Goal: Task Accomplishment & Management: Use online tool/utility

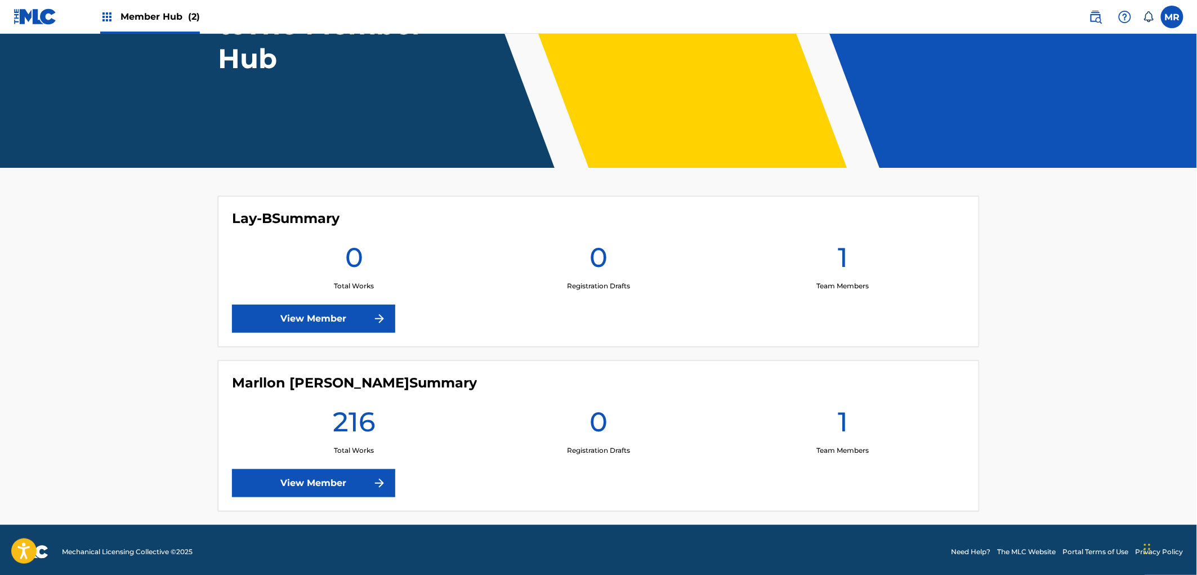
scroll to position [145, 0]
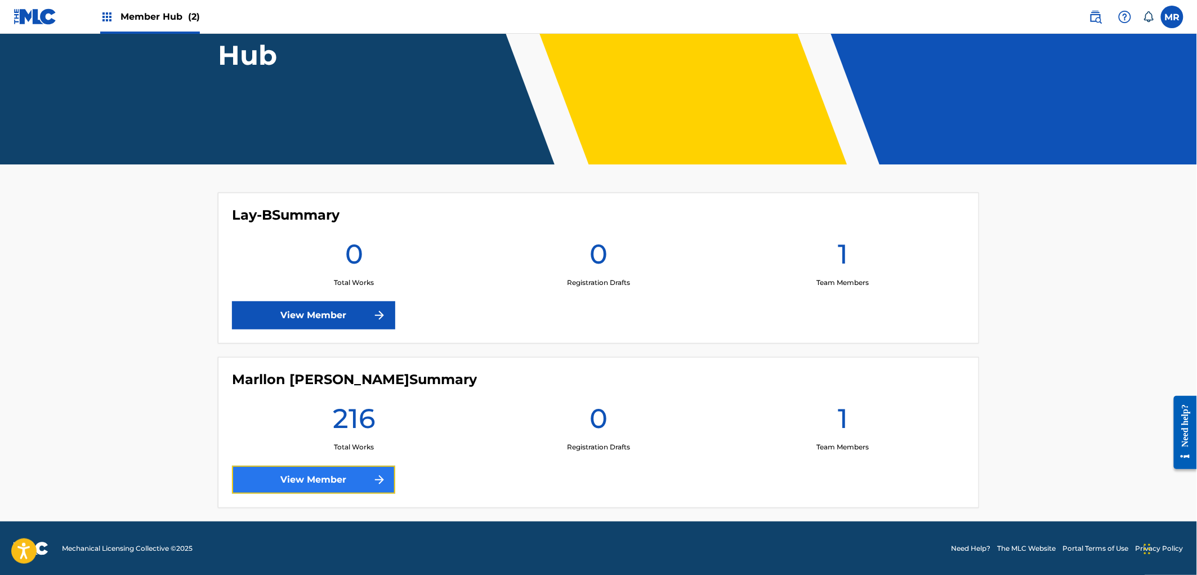
click at [365, 475] on link "View Member" at bounding box center [313, 479] width 163 height 28
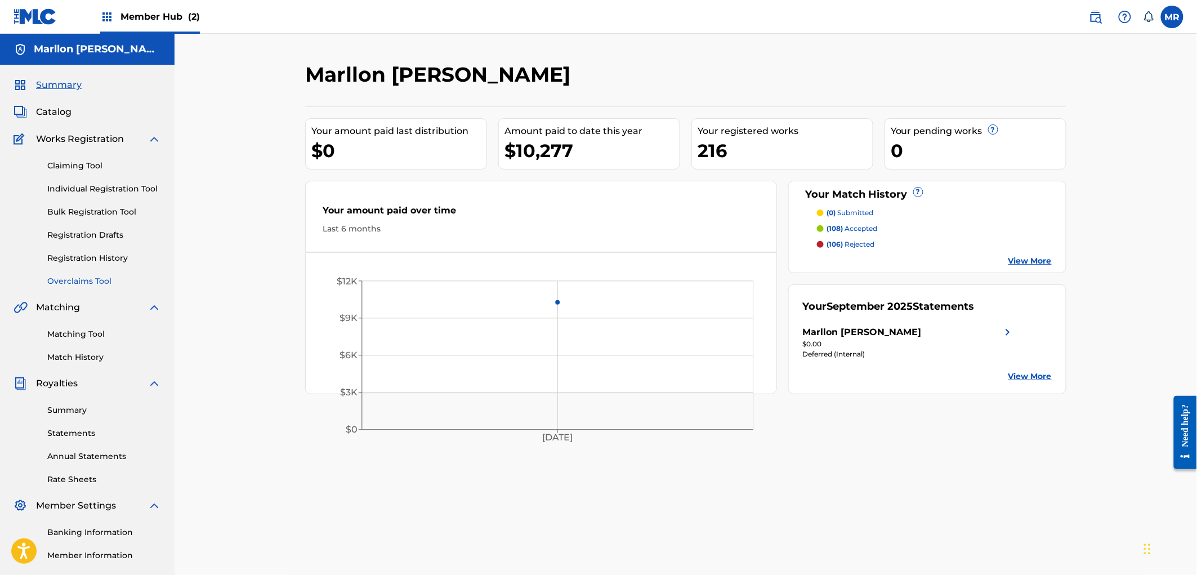
click at [75, 283] on link "Overclaims Tool" at bounding box center [104, 281] width 114 height 12
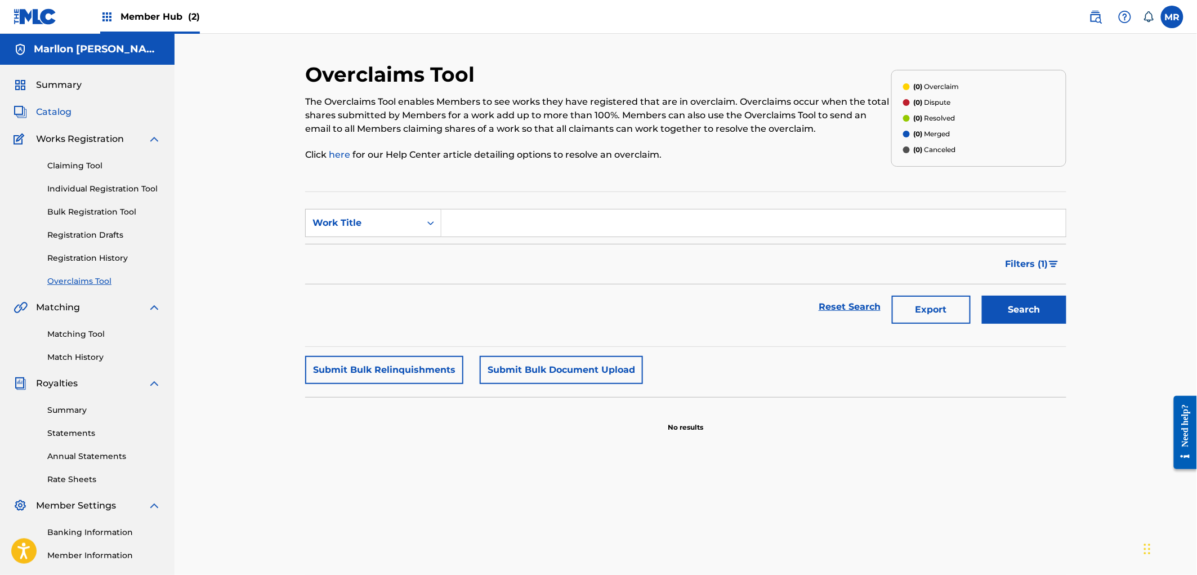
click at [52, 116] on span "Catalog" at bounding box center [53, 112] width 35 height 14
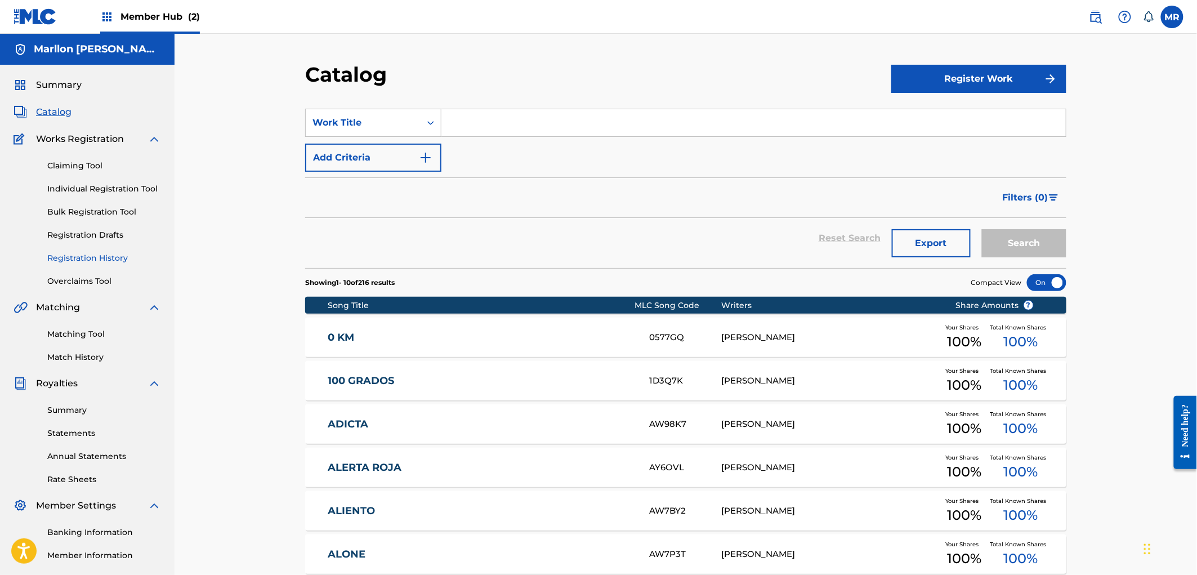
click at [100, 257] on link "Registration History" at bounding box center [104, 258] width 114 height 12
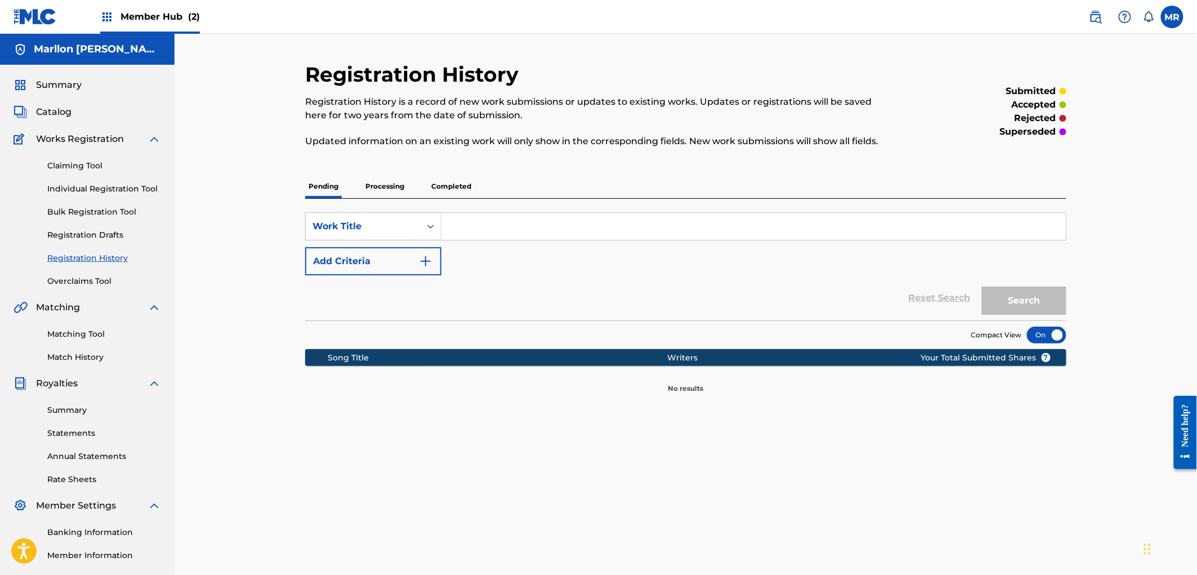
click at [362, 185] on p "Processing" at bounding box center [385, 186] width 46 height 24
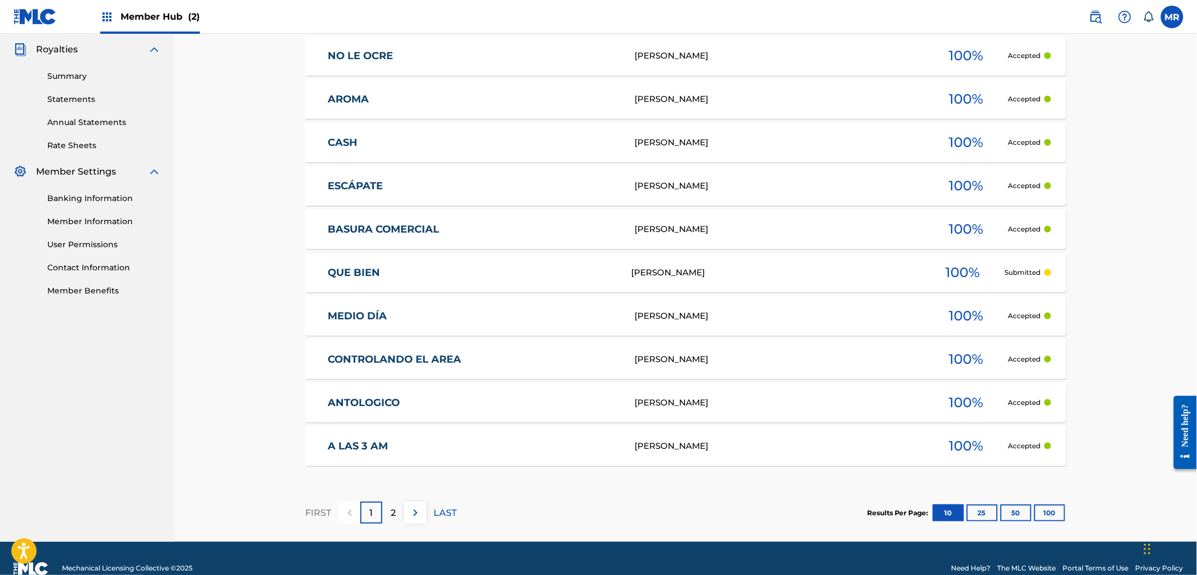
scroll to position [355, 0]
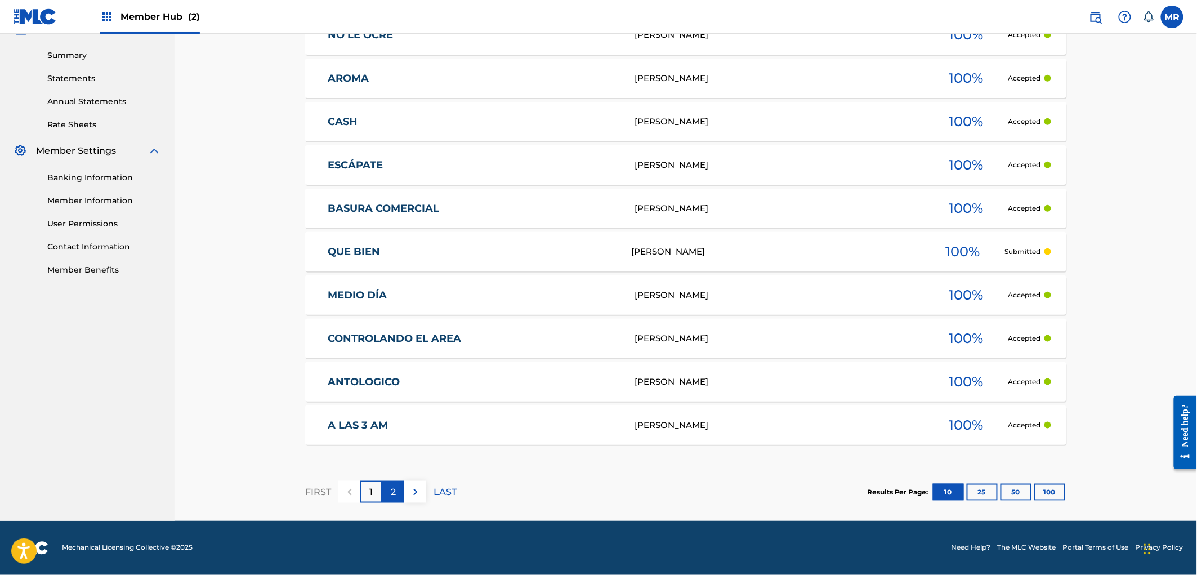
click at [396, 492] on div "2" at bounding box center [393, 492] width 22 height 22
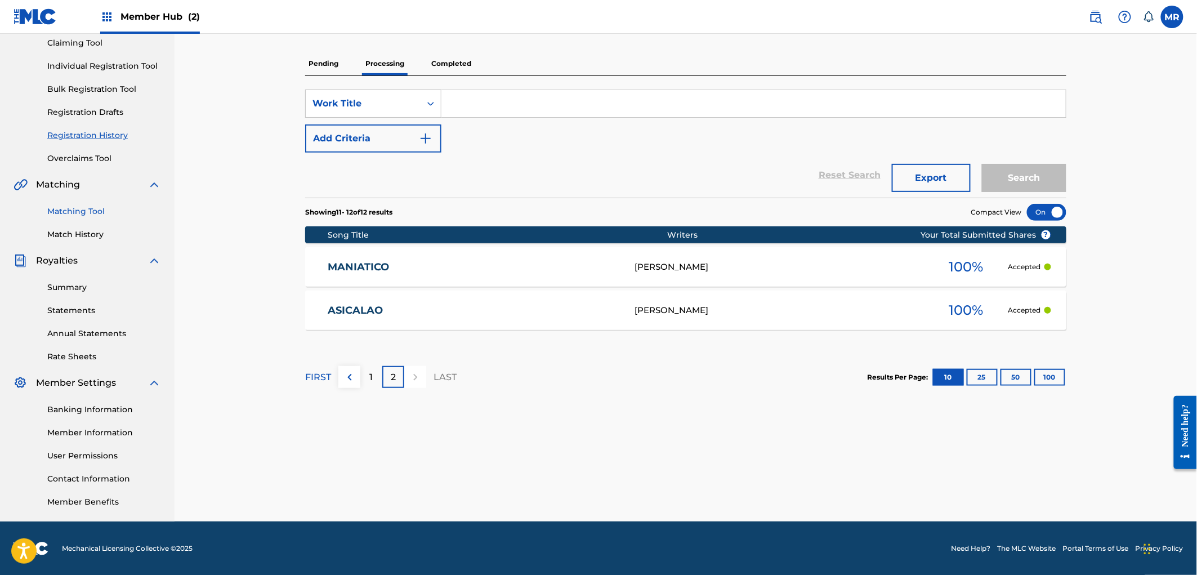
click at [96, 210] on link "Matching Tool" at bounding box center [104, 211] width 114 height 12
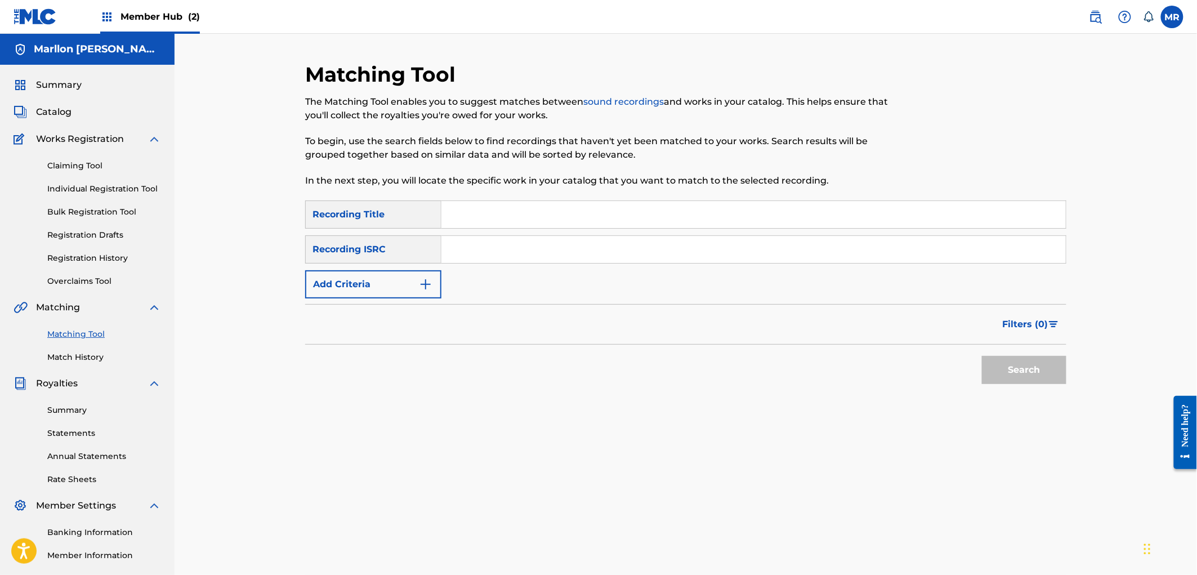
click at [476, 217] on input "Search Form" at bounding box center [753, 214] width 624 height 27
paste input "ASICALAO"
type input "ASICALAO"
paste input "GXD7G2350282"
type input "GXD7G2350282"
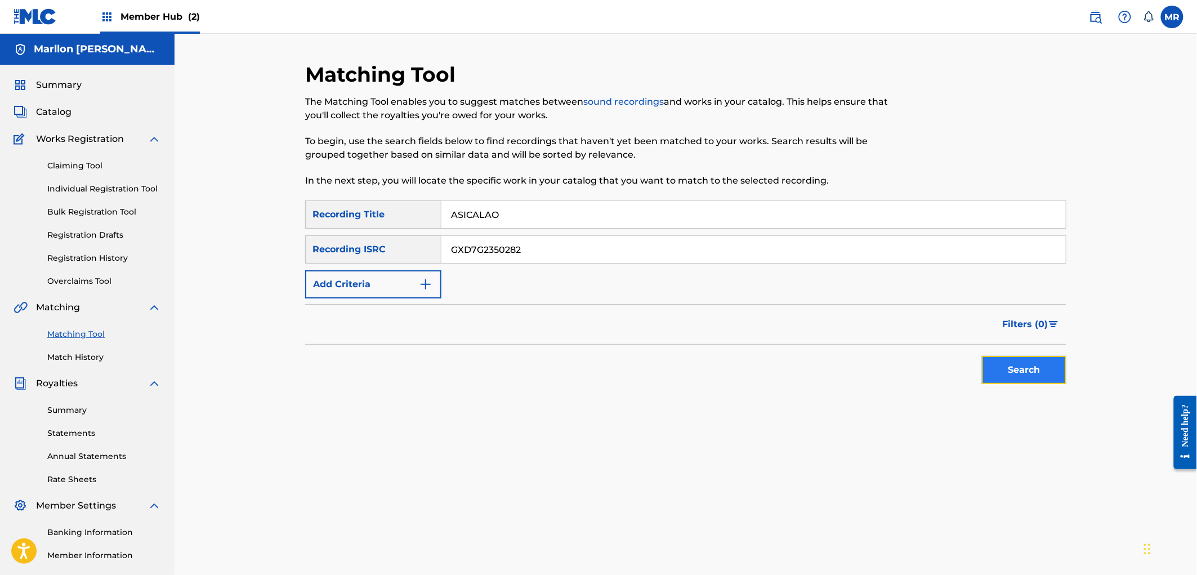
click at [1000, 366] on button "Search" at bounding box center [1024, 370] width 84 height 28
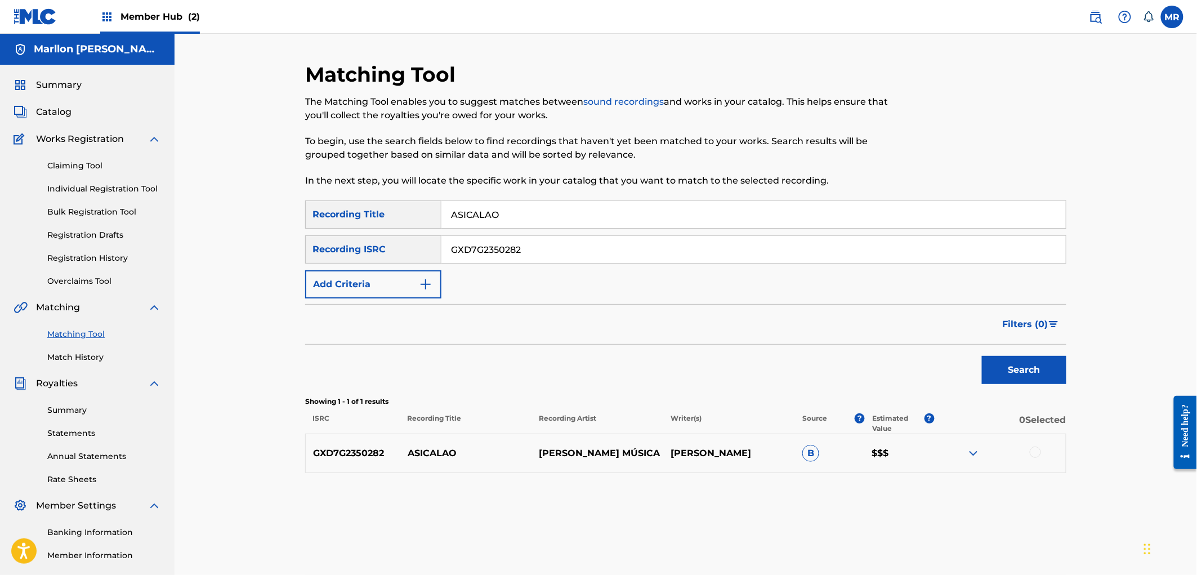
click at [1031, 450] on div at bounding box center [1034, 451] width 11 height 11
click at [787, 484] on button "Match 1 Group" at bounding box center [791, 483] width 124 height 28
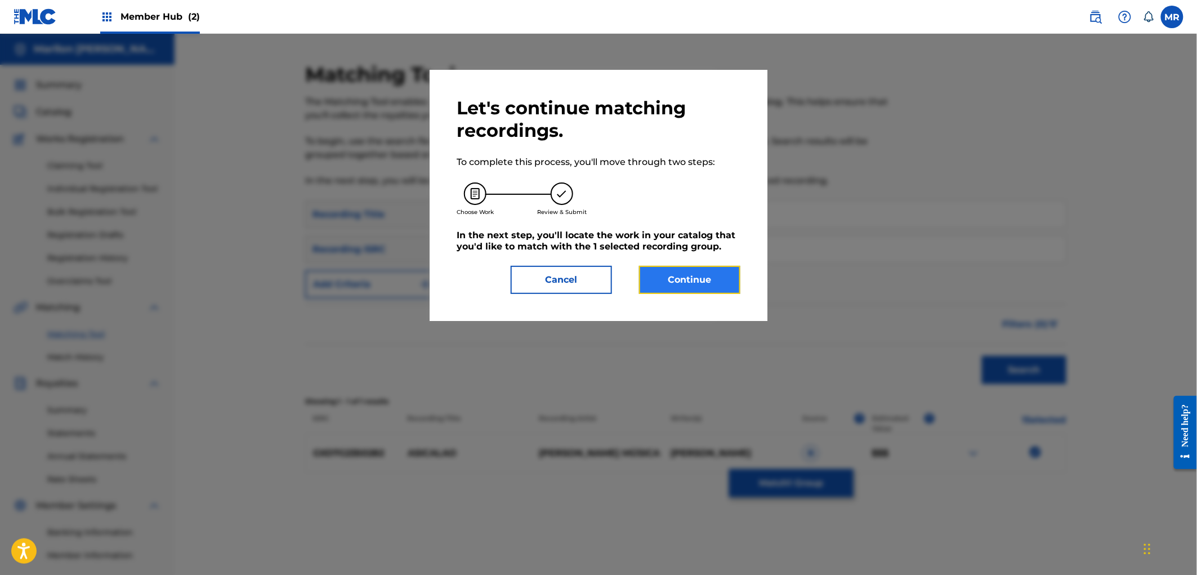
click at [699, 278] on button "Continue" at bounding box center [689, 280] width 101 height 28
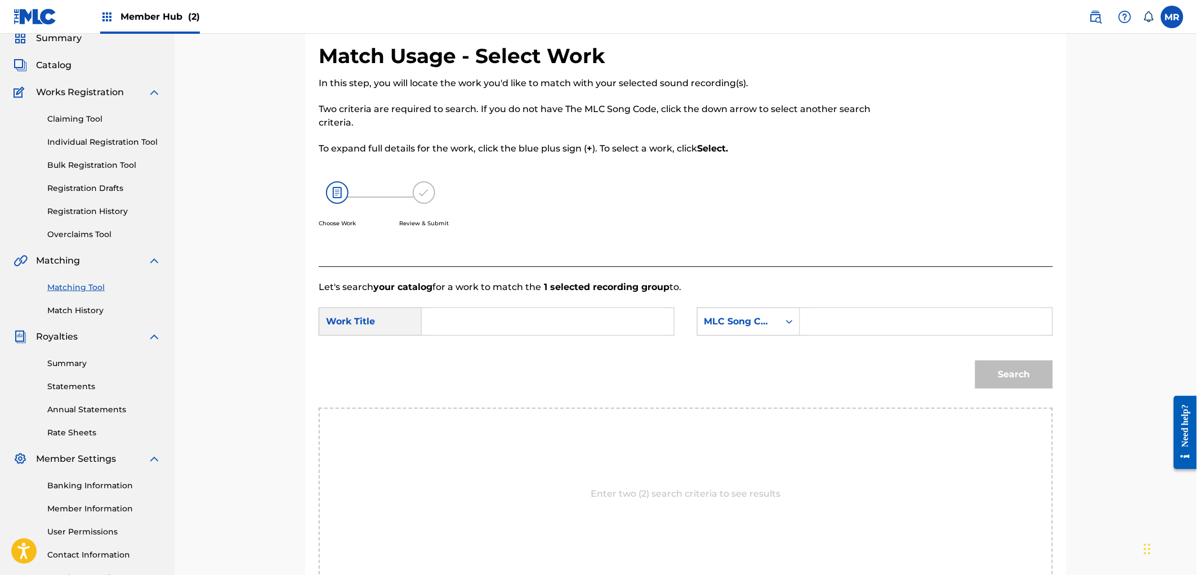
scroll to position [175, 0]
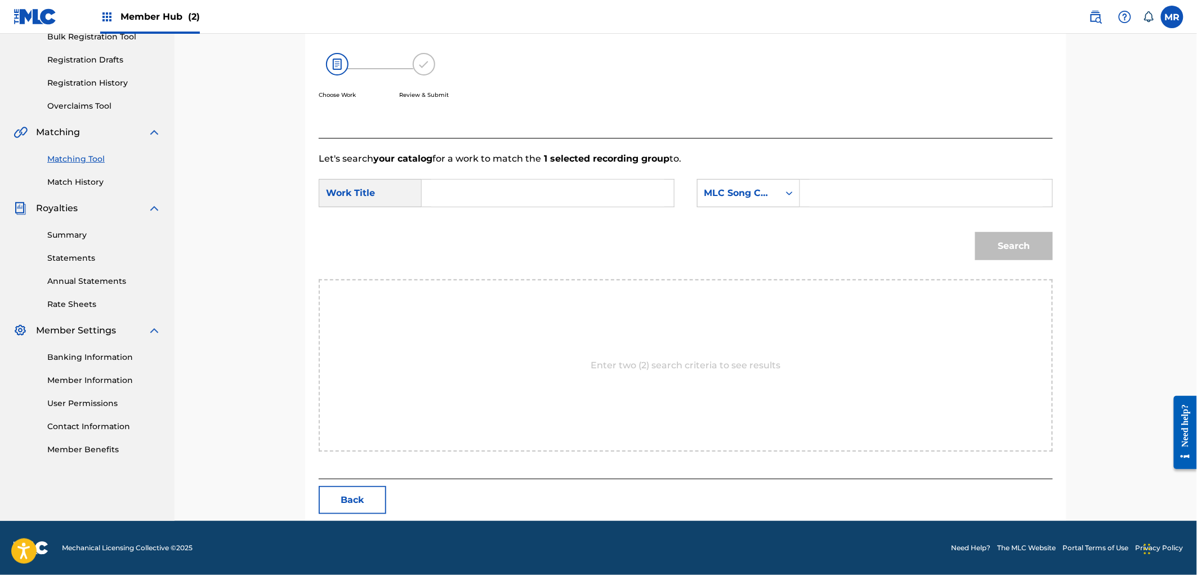
click at [449, 197] on input "Search Form" at bounding box center [547, 193] width 233 height 27
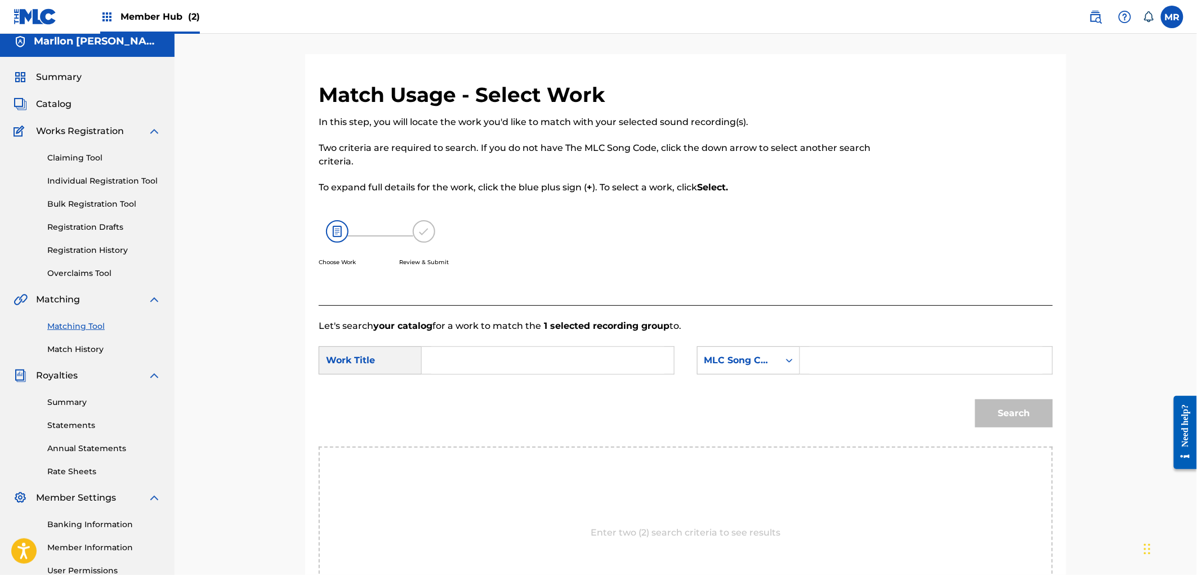
scroll to position [0, 0]
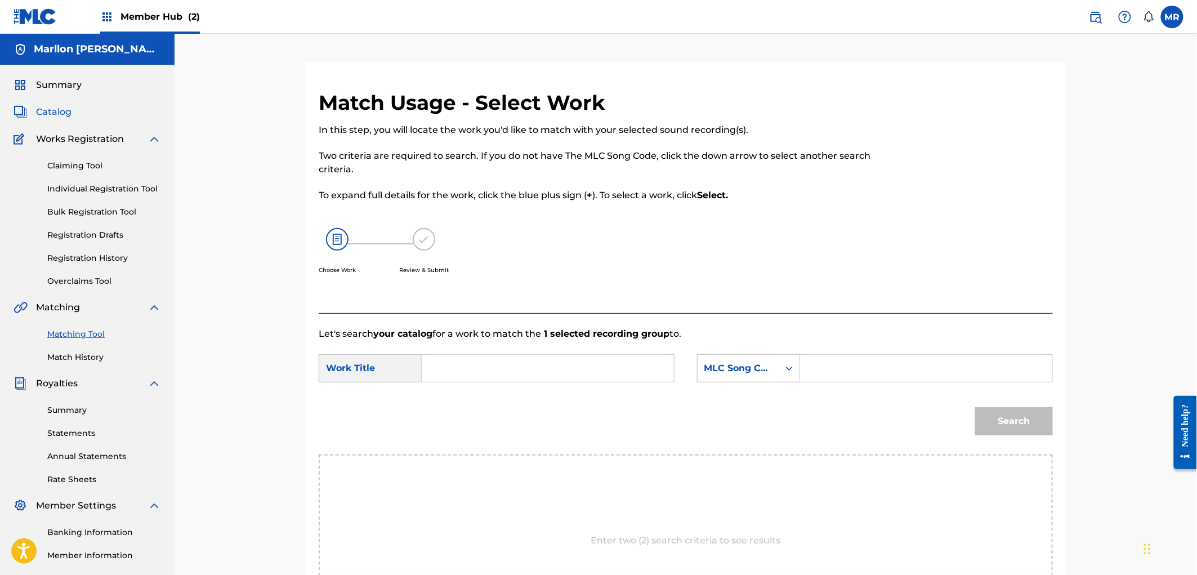
click at [48, 108] on span "Catalog" at bounding box center [53, 112] width 35 height 14
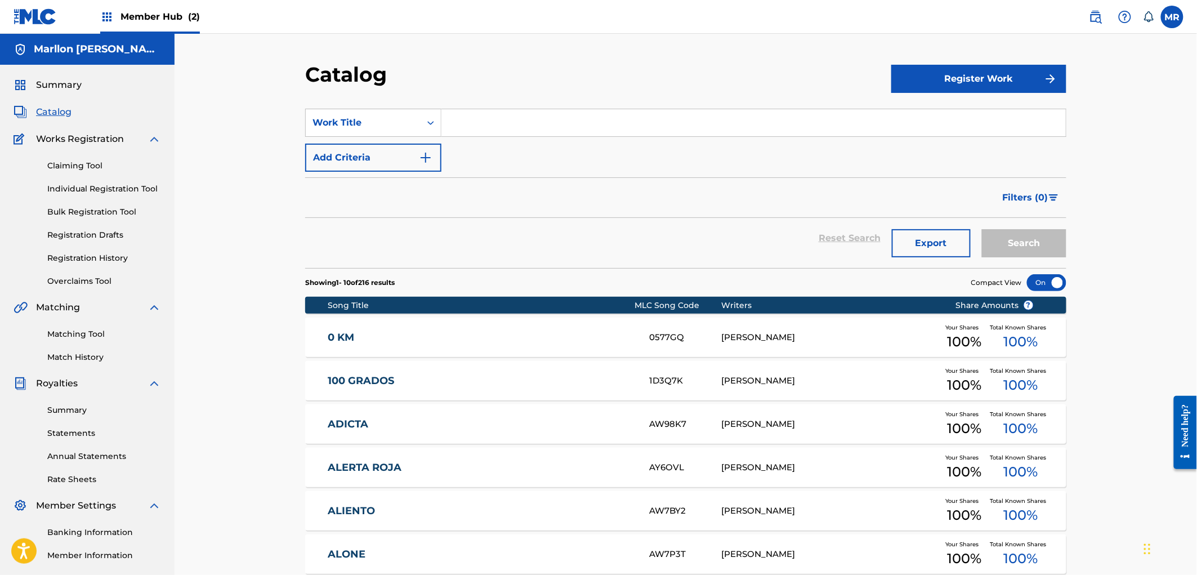
click at [553, 114] on input "Search Form" at bounding box center [753, 122] width 624 height 27
paste input "GXD7G2350282"
type input "GXD7G2350282"
click at [552, 115] on input "GXD7G2350282" at bounding box center [753, 122] width 624 height 27
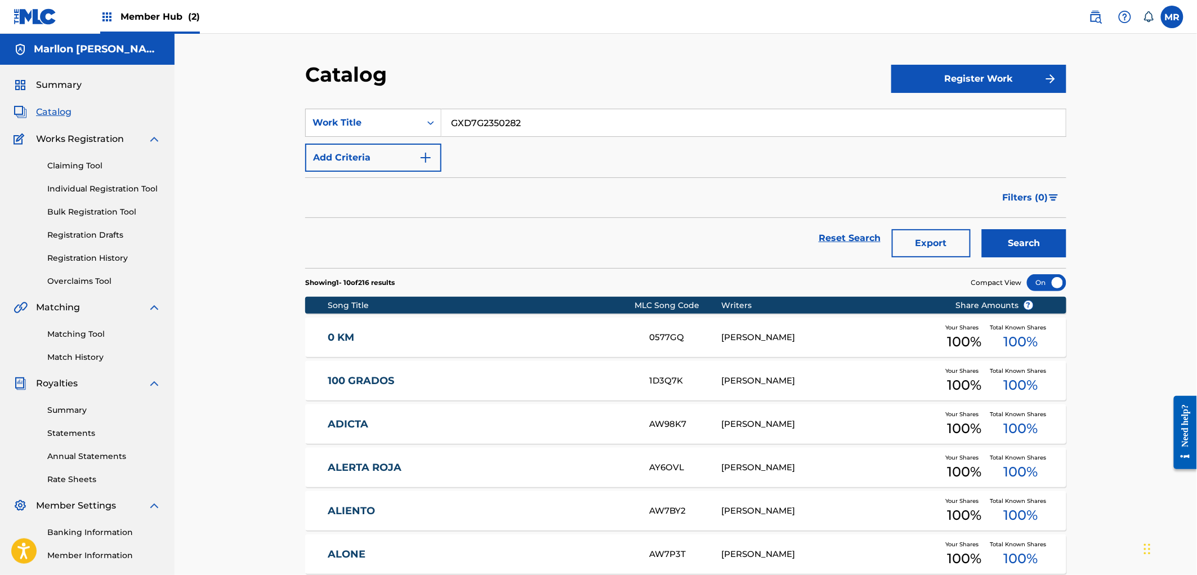
click at [552, 115] on input "GXD7G2350282" at bounding box center [753, 122] width 624 height 27
paste input "ASICALAO"
type input "ASICALAO"
click at [1036, 254] on button "Search" at bounding box center [1024, 243] width 84 height 28
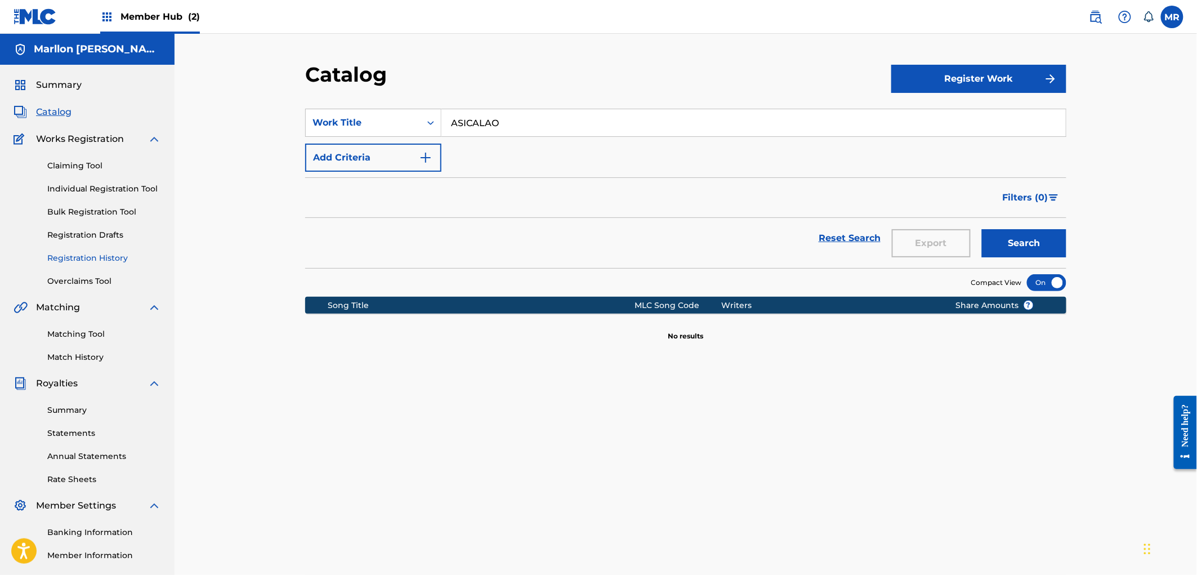
click at [109, 253] on link "Registration History" at bounding box center [104, 258] width 114 height 12
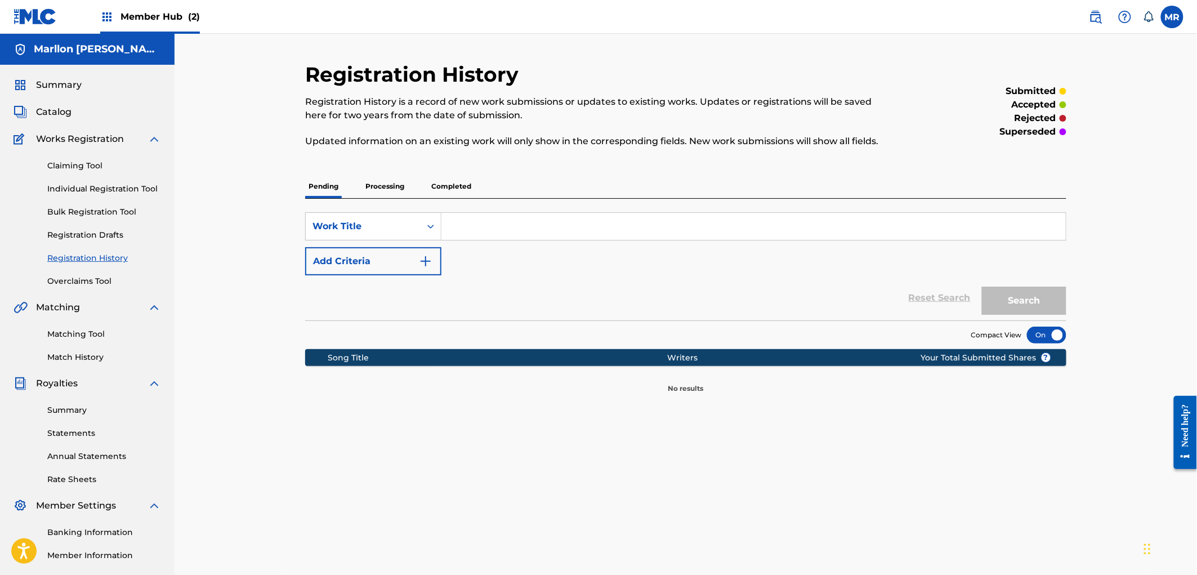
click at [372, 188] on p "Processing" at bounding box center [385, 186] width 46 height 24
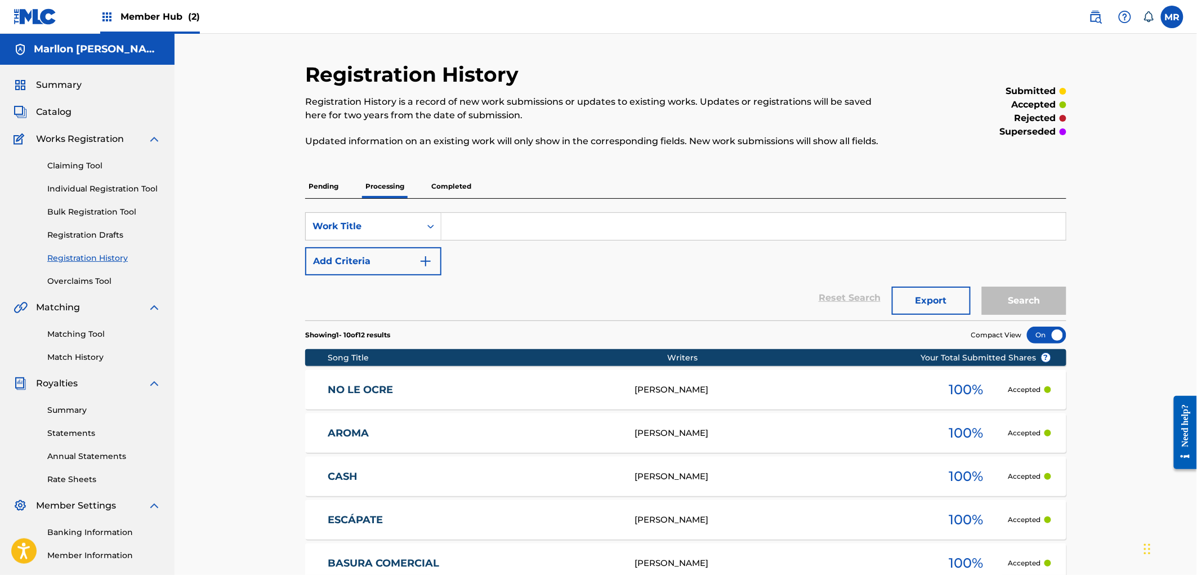
click at [460, 183] on p "Completed" at bounding box center [451, 186] width 47 height 24
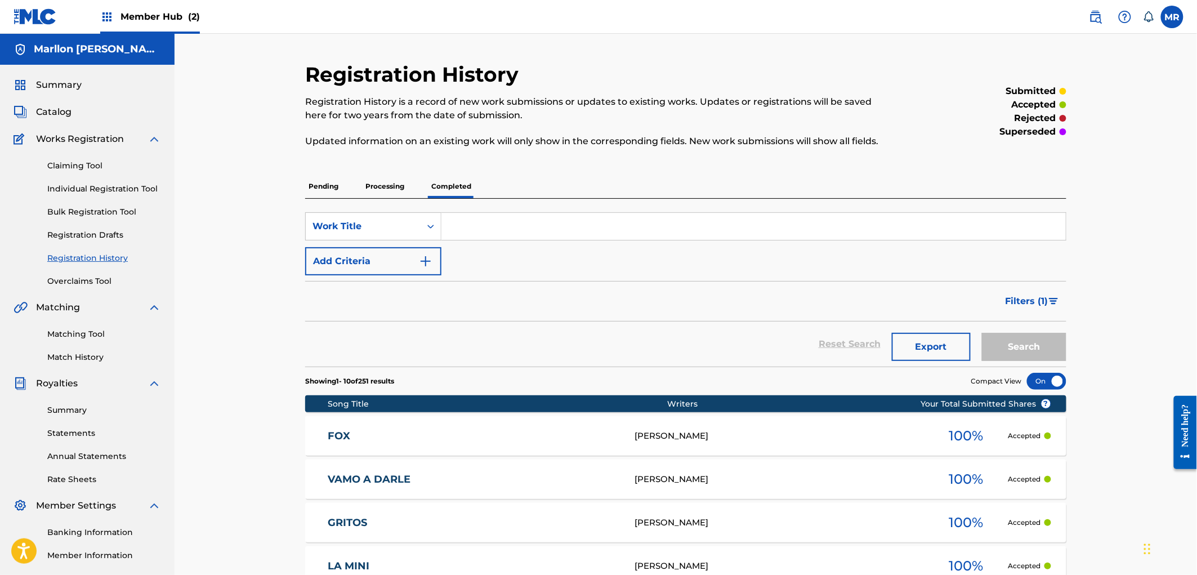
click at [387, 189] on p "Processing" at bounding box center [385, 186] width 46 height 24
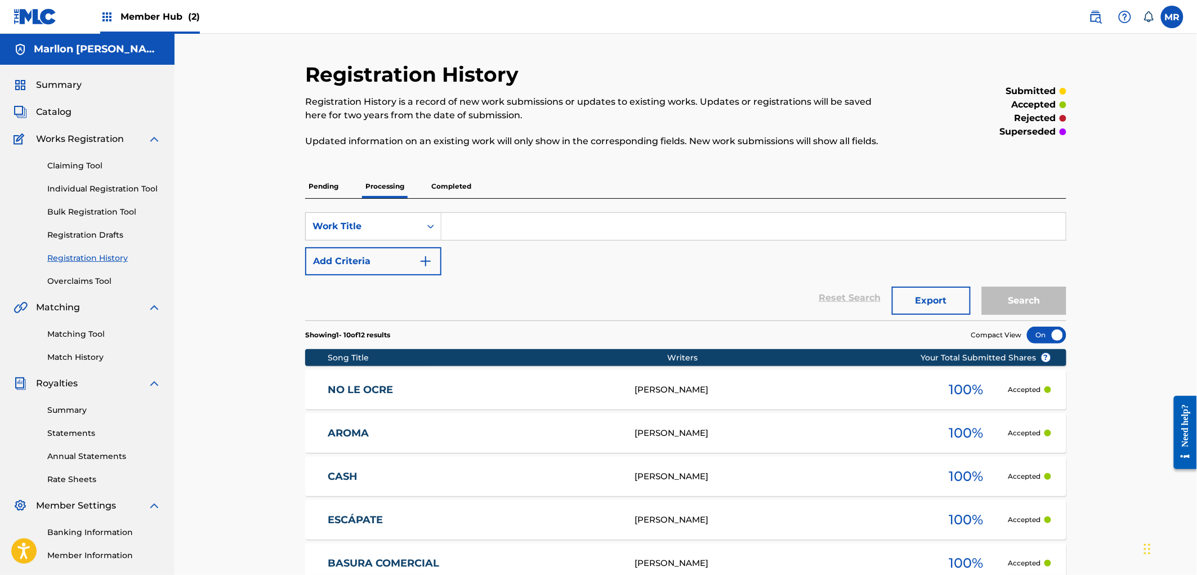
click at [492, 231] on input "Search Form" at bounding box center [753, 226] width 624 height 27
paste input "ASICALAO"
type input "ASICALAO"
click at [982, 286] on button "Search" at bounding box center [1024, 300] width 84 height 28
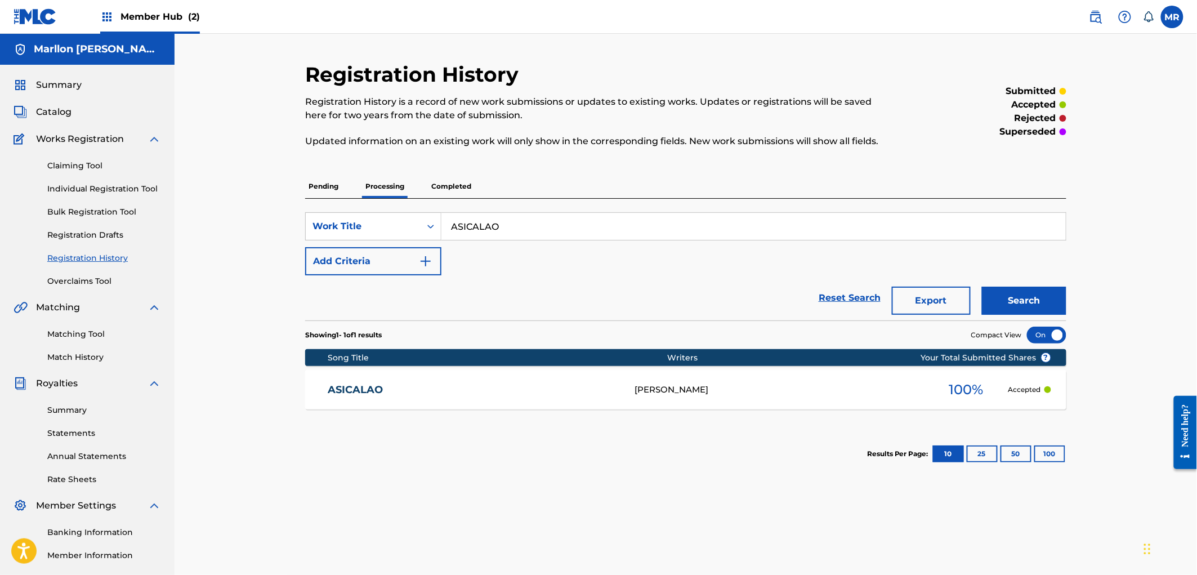
click at [732, 375] on div "ASICALAO [PERSON_NAME] 100 % Accepted" at bounding box center [685, 389] width 761 height 39
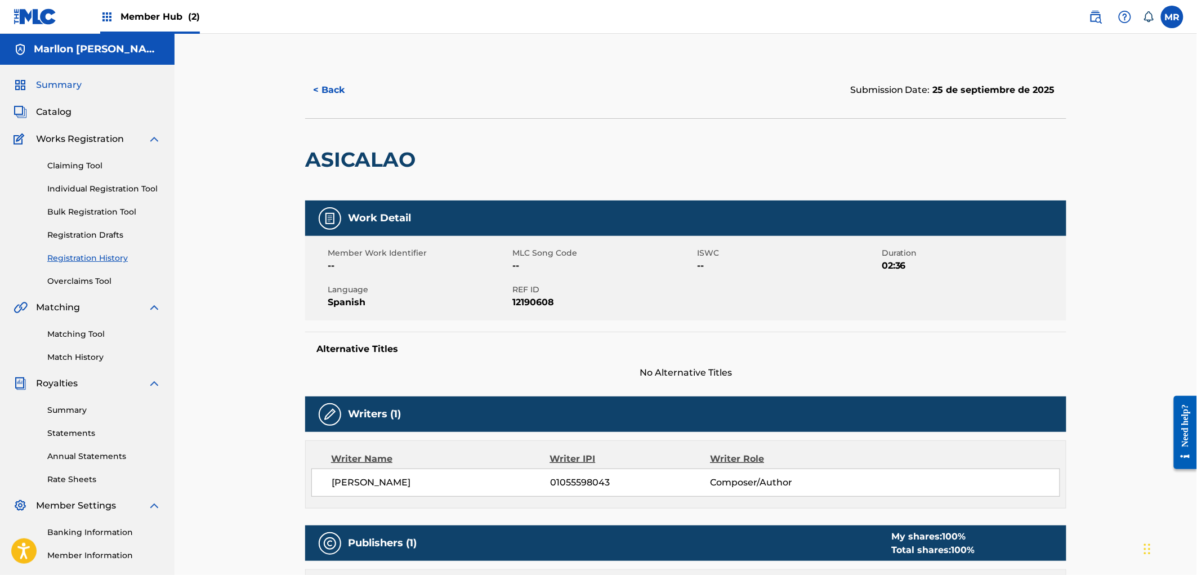
click at [65, 82] on span "Summary" at bounding box center [59, 85] width 46 height 14
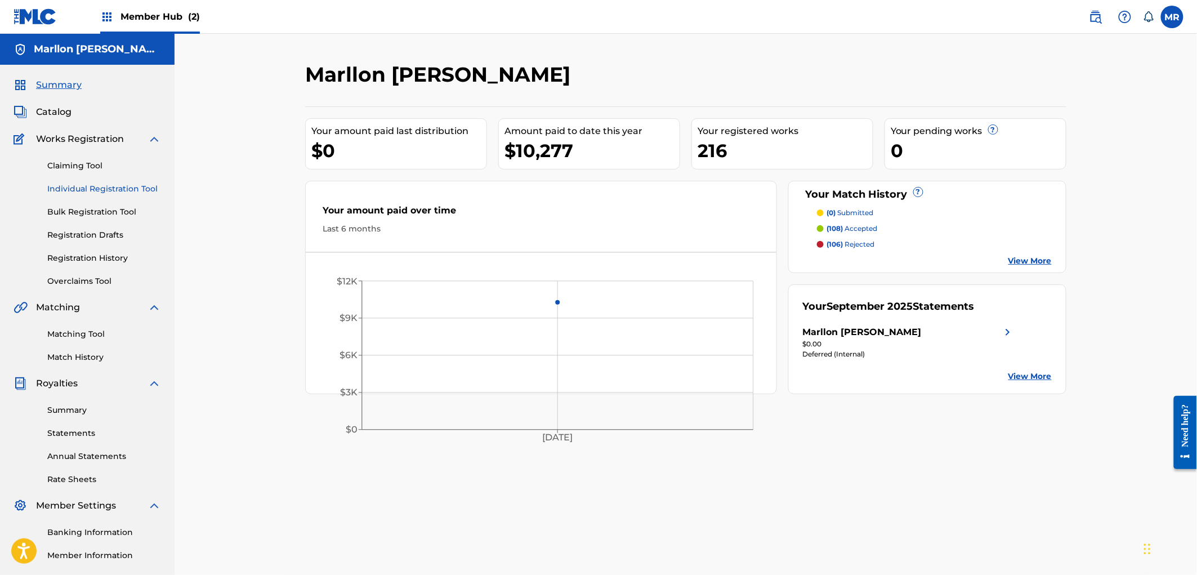
click at [88, 187] on link "Individual Registration Tool" at bounding box center [104, 189] width 114 height 12
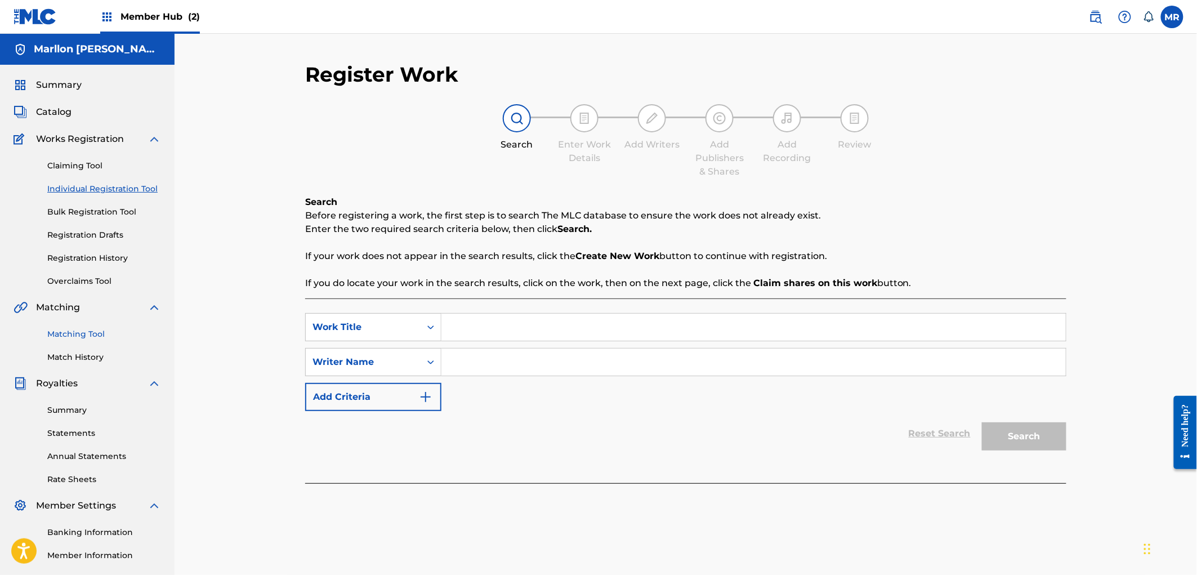
click at [85, 337] on link "Matching Tool" at bounding box center [104, 334] width 114 height 12
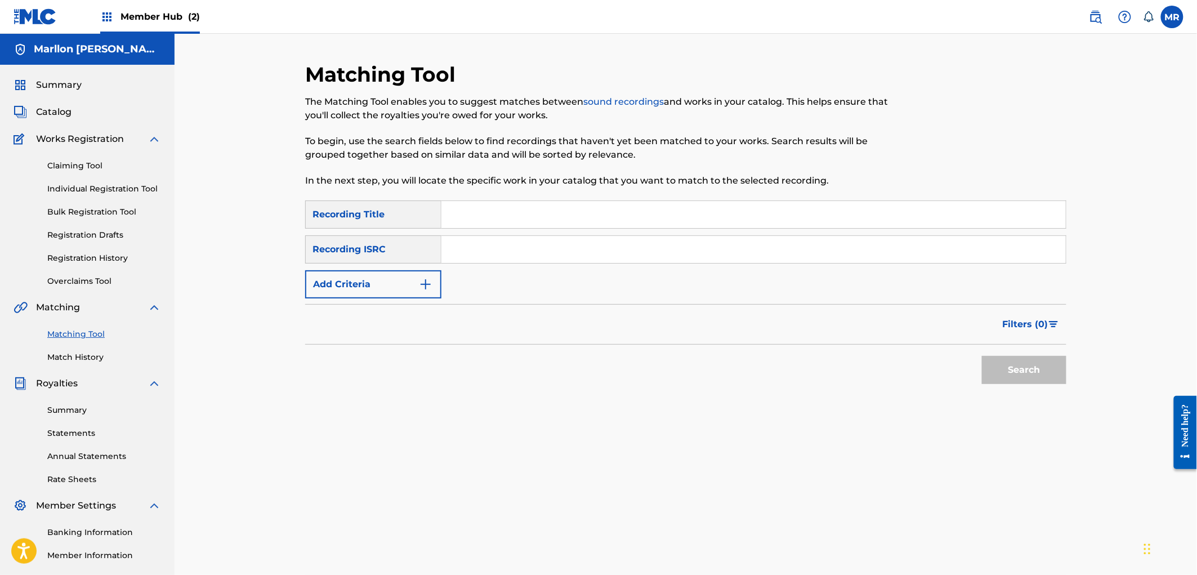
click at [536, 220] on input "Search Form" at bounding box center [753, 214] width 624 height 27
click at [81, 359] on link "Match History" at bounding box center [104, 357] width 114 height 12
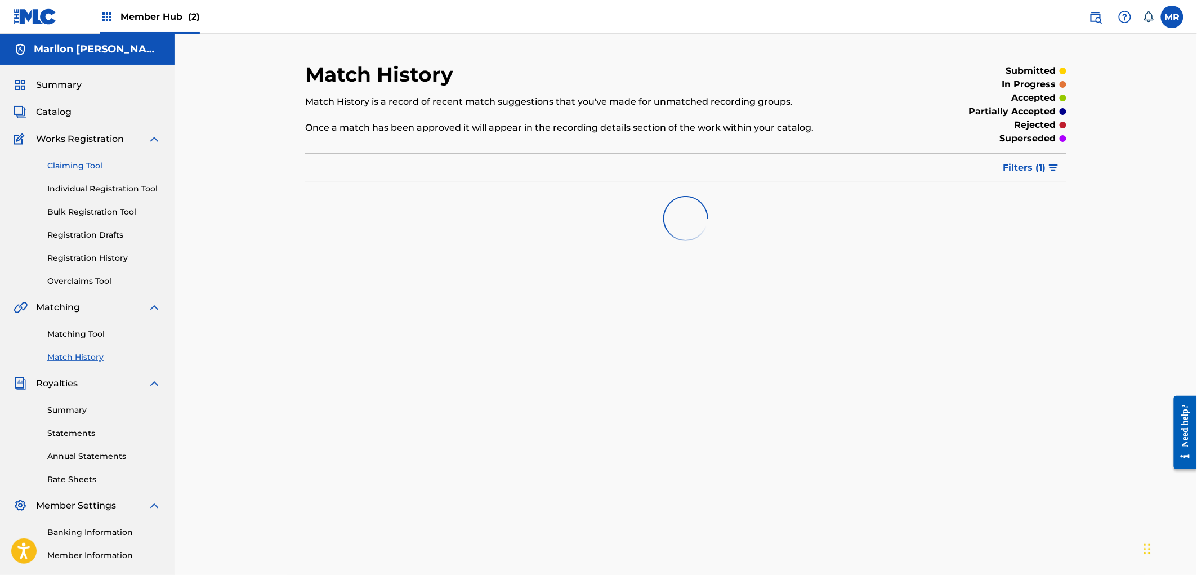
click at [87, 161] on link "Claiming Tool" at bounding box center [104, 166] width 114 height 12
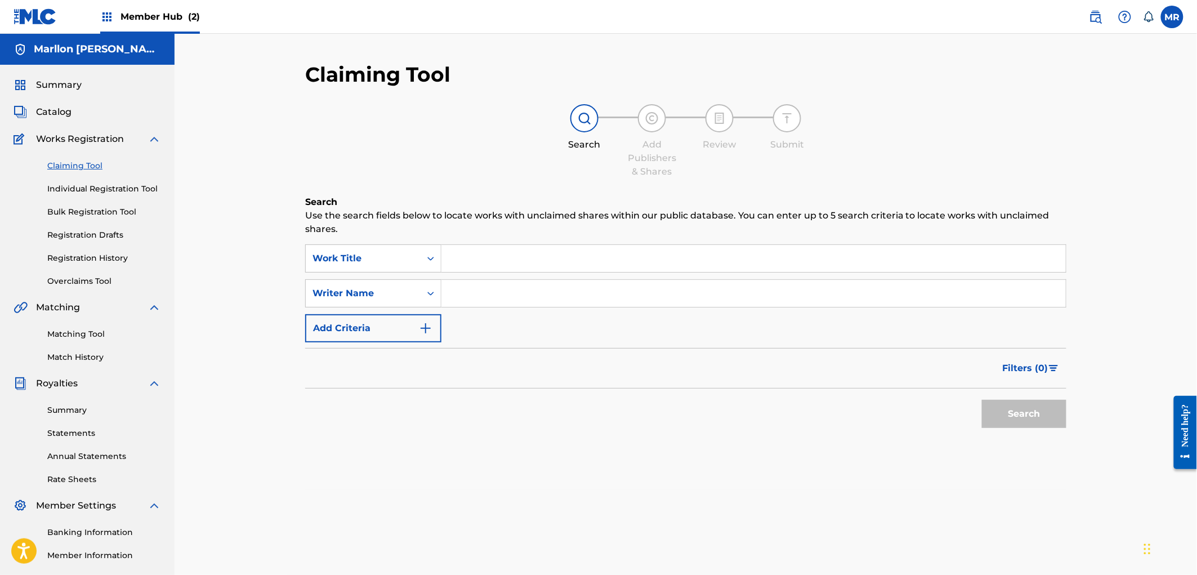
click at [498, 271] on input "Search Form" at bounding box center [753, 258] width 624 height 27
click at [433, 297] on icon "Search Form" at bounding box center [430, 293] width 11 height 11
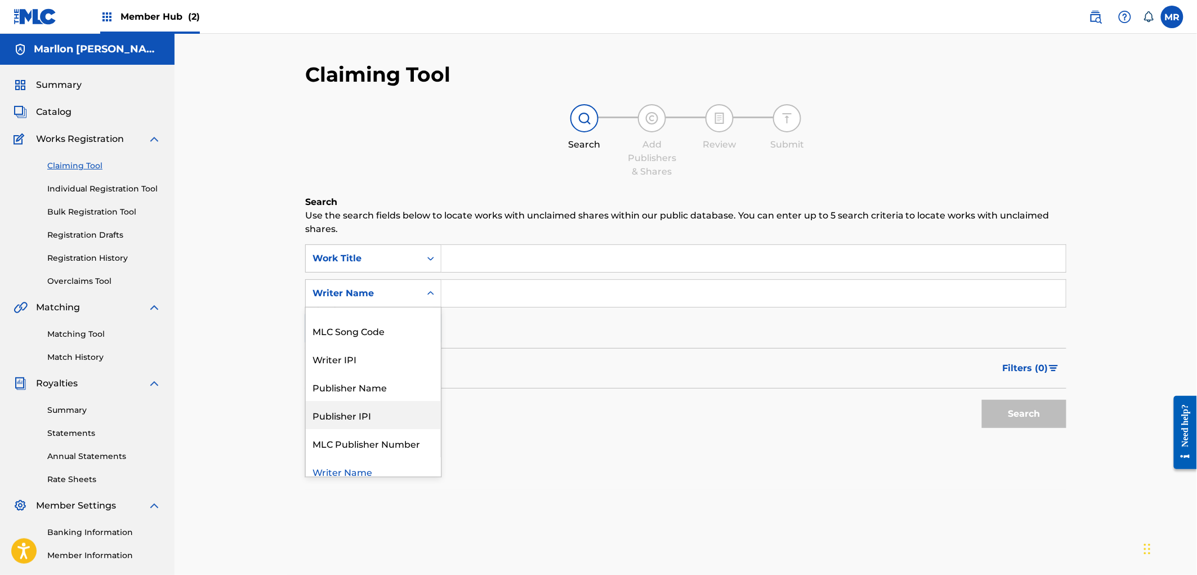
scroll to position [28, 0]
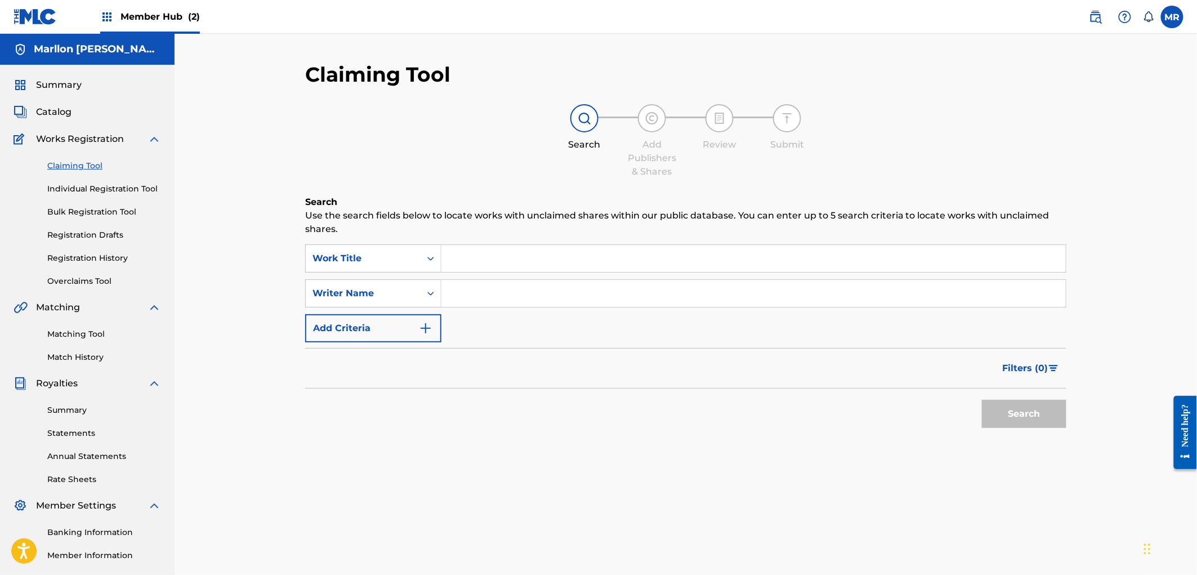
drag, startPoint x: 493, startPoint y: 398, endPoint x: 460, endPoint y: 332, distance: 74.3
click at [493, 398] on div "Search" at bounding box center [685, 410] width 761 height 45
click at [425, 322] on img "Search Form" at bounding box center [426, 328] width 14 height 14
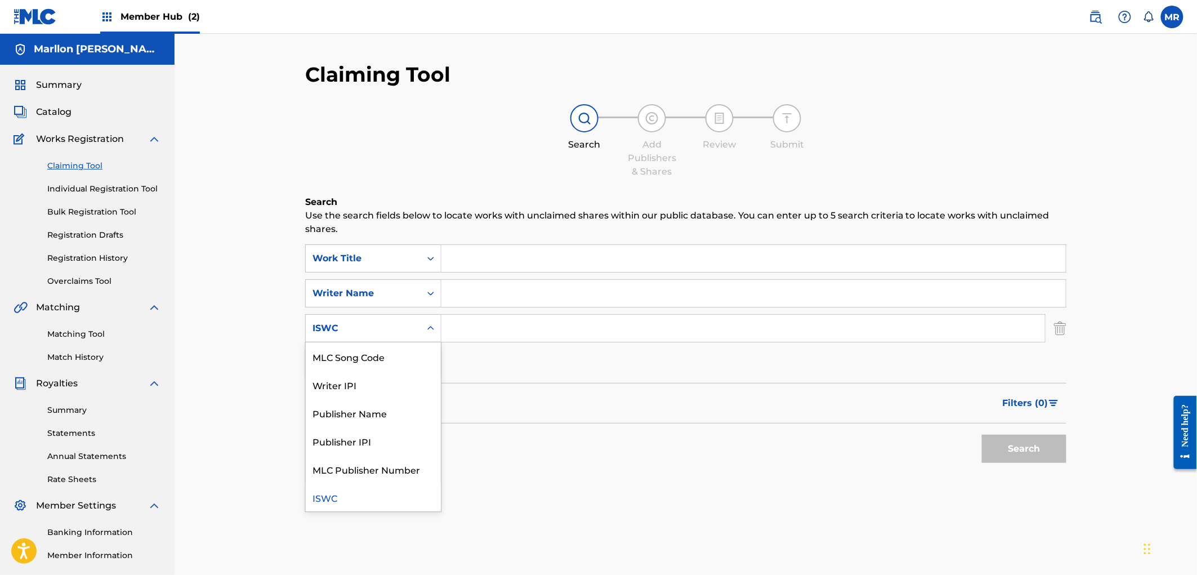
click at [425, 322] on div "Search Form" at bounding box center [430, 328] width 20 height 20
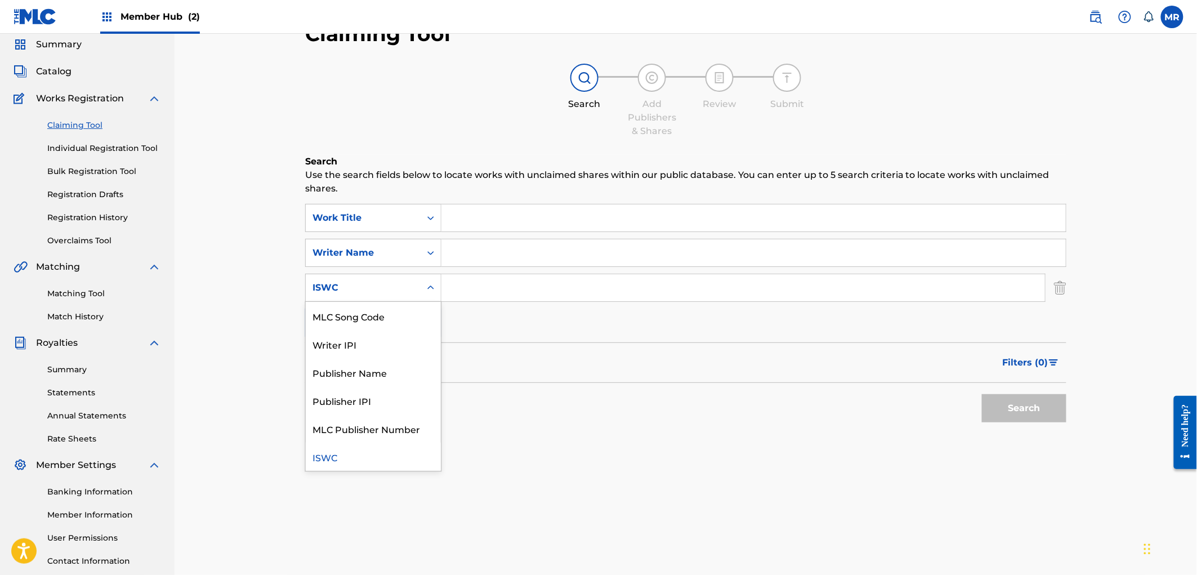
scroll to position [62, 0]
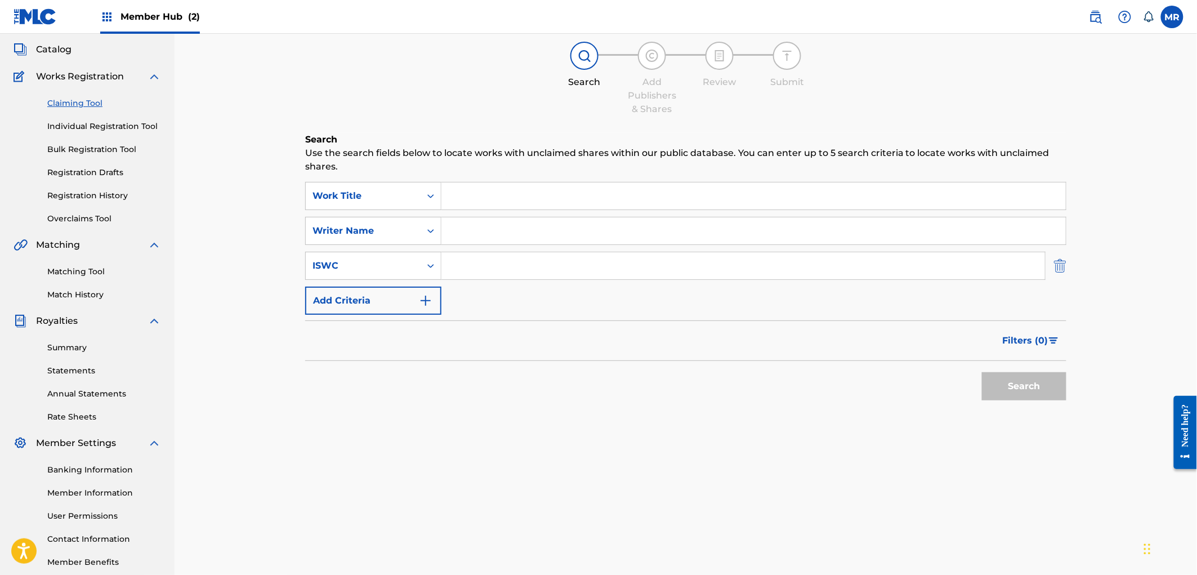
click at [1055, 266] on img "Search Form" at bounding box center [1060, 266] width 12 height 28
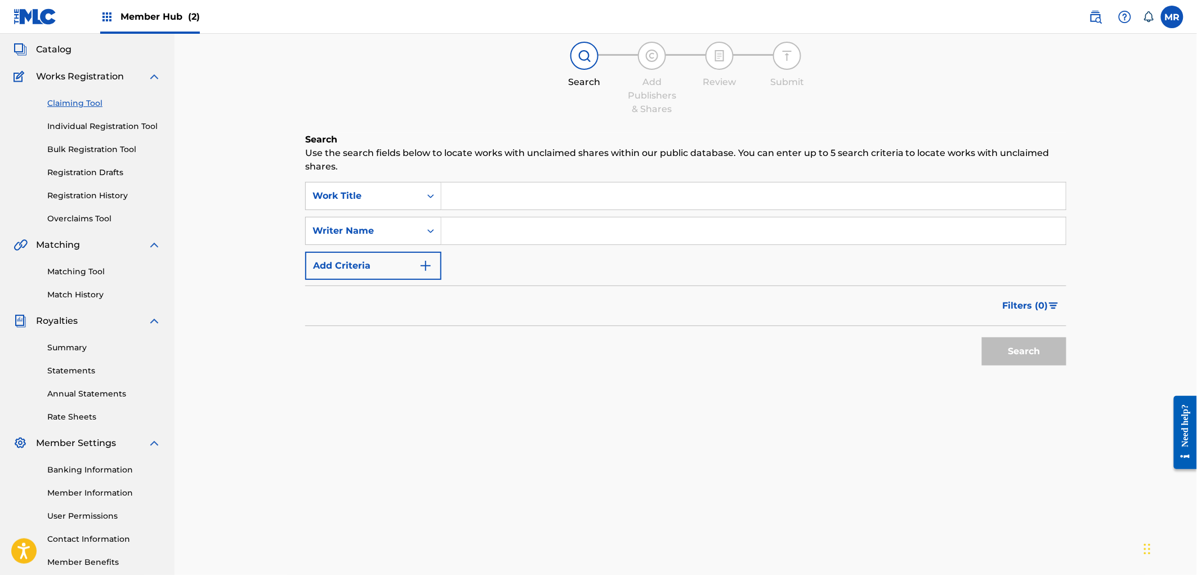
click at [476, 193] on input "Search Form" at bounding box center [753, 195] width 624 height 27
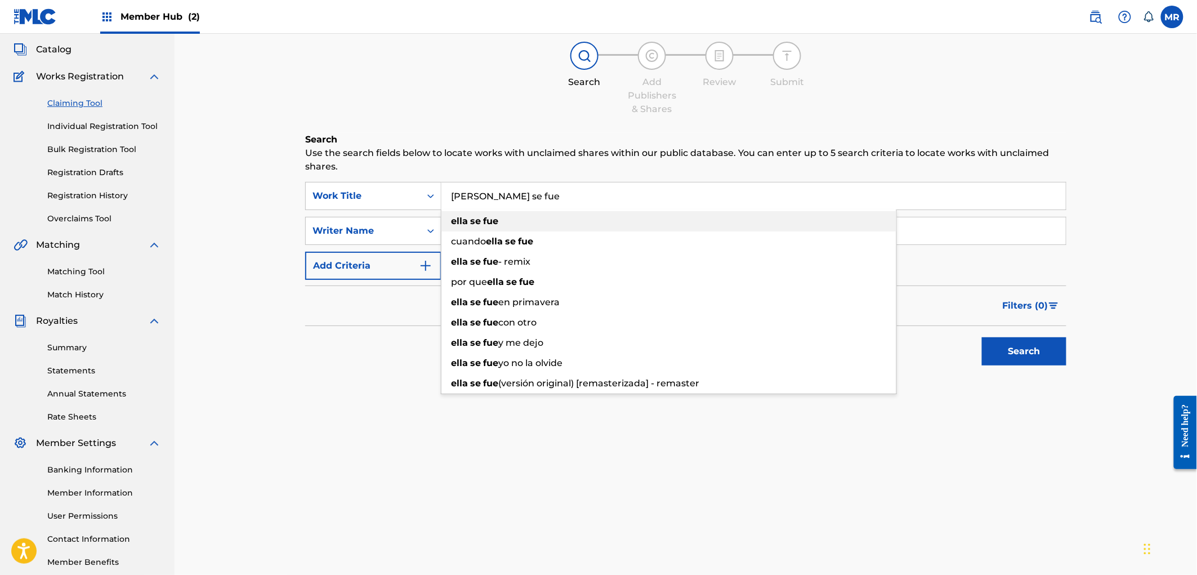
type input "[PERSON_NAME] se fue"
click at [465, 216] on strong "ella" at bounding box center [459, 221] width 17 height 11
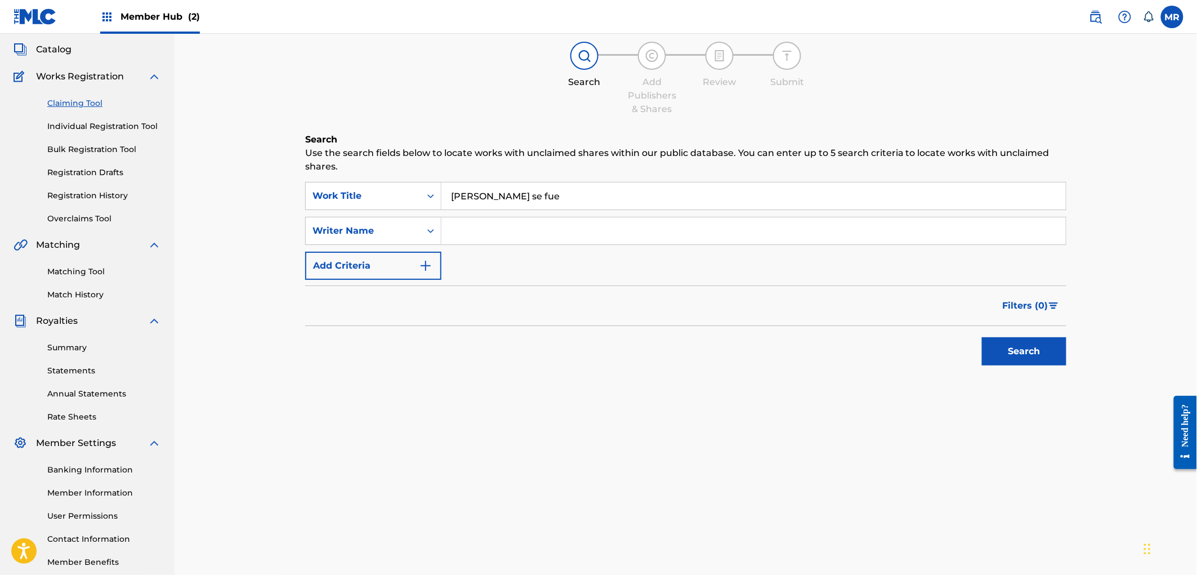
click at [466, 222] on input "Search Form" at bounding box center [753, 230] width 624 height 27
click at [1021, 353] on button "Search" at bounding box center [1024, 351] width 84 height 28
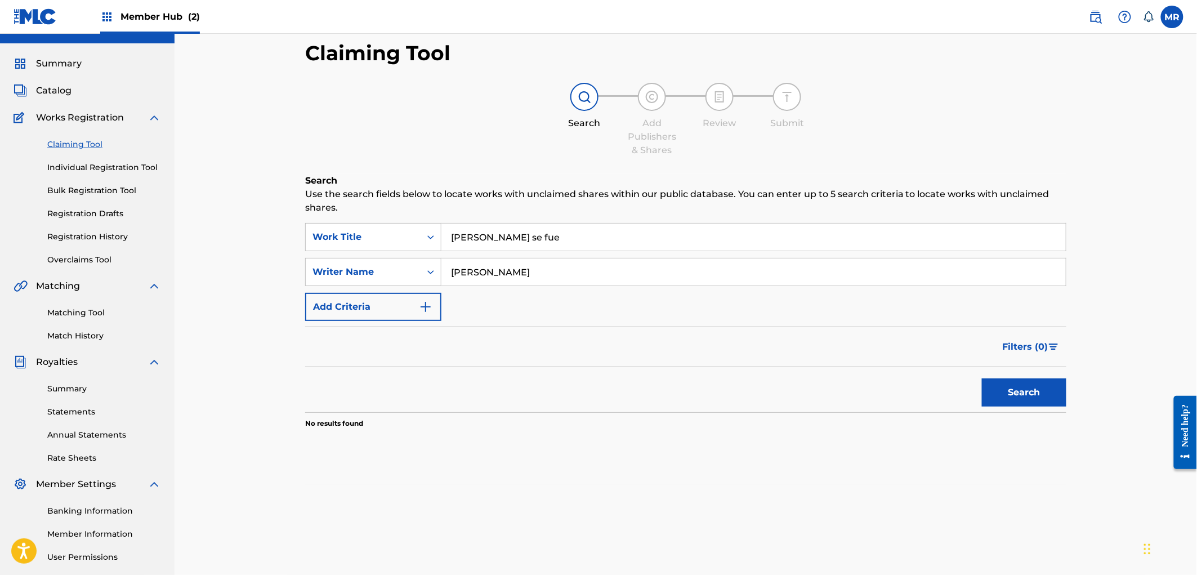
scroll to position [0, 0]
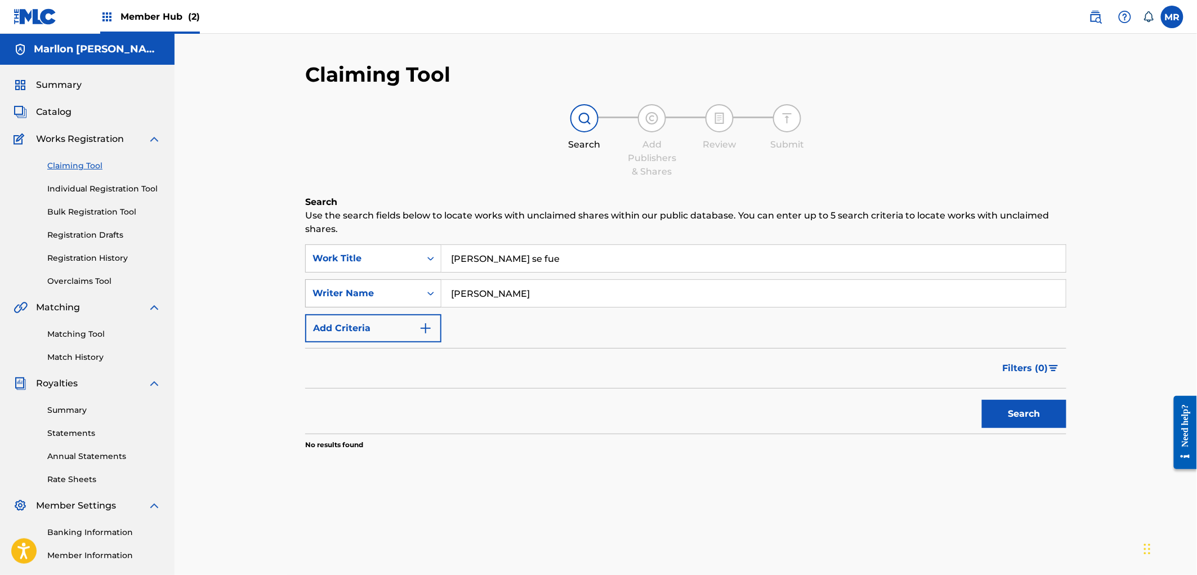
drag, startPoint x: 626, startPoint y: 295, endPoint x: 351, endPoint y: 299, distance: 275.8
click at [351, 299] on div "SearchWithCriteria510d2de3-fc00-4ff6-b6b6-64f5067ffe71 Writer Name [PERSON_NAME]" at bounding box center [685, 293] width 761 height 28
type input "[PERSON_NAME]"
click at [982, 400] on button "Search" at bounding box center [1024, 414] width 84 height 28
click at [86, 330] on link "Matching Tool" at bounding box center [104, 334] width 114 height 12
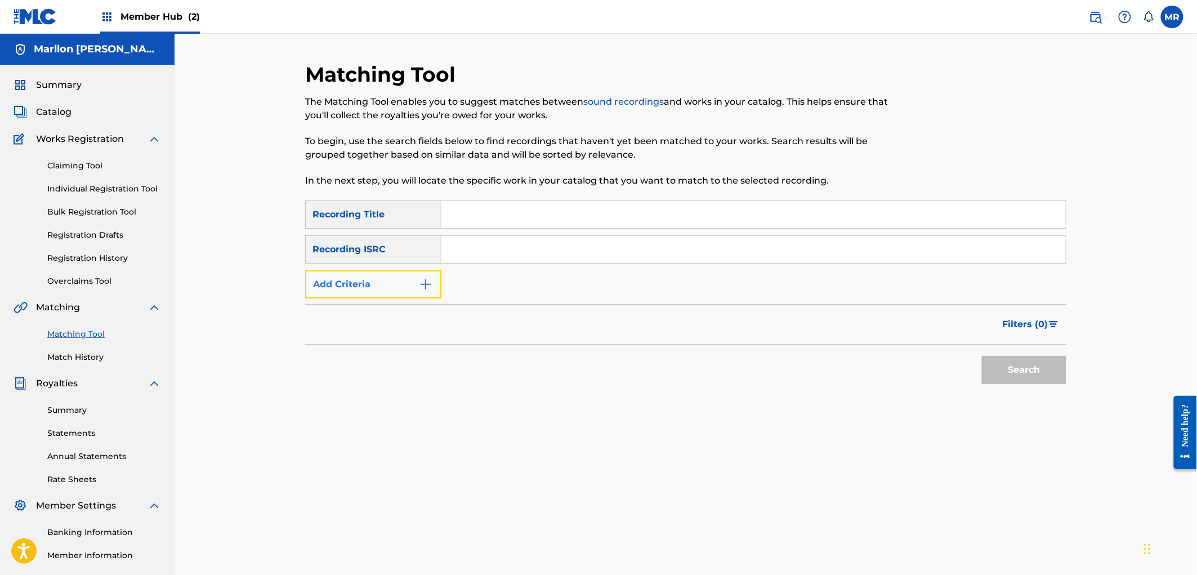
click at [425, 288] on img "Search Form" at bounding box center [426, 284] width 14 height 14
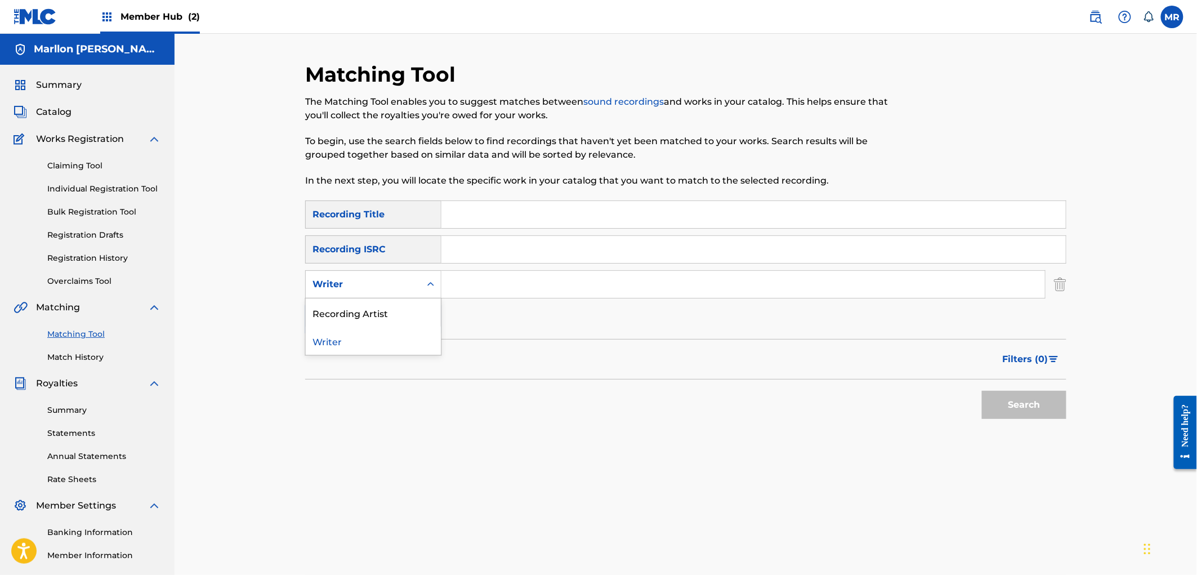
click at [425, 288] on icon "Search Form" at bounding box center [430, 284] width 11 height 11
click at [377, 311] on div "Recording Artist" at bounding box center [373, 312] width 135 height 28
click at [454, 216] on input "Search Form" at bounding box center [753, 214] width 624 height 27
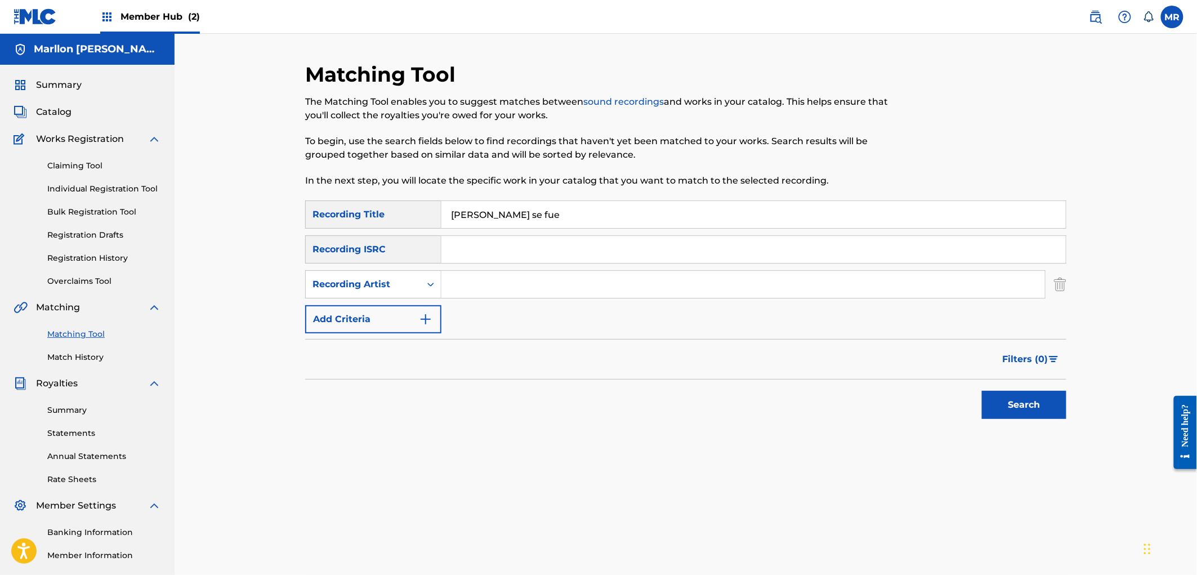
type input "[PERSON_NAME] se fue"
click at [513, 276] on input "Search Form" at bounding box center [742, 284] width 603 height 27
type input "[PERSON_NAME] MÚSICA"
click at [994, 409] on button "Search" at bounding box center [1024, 405] width 84 height 28
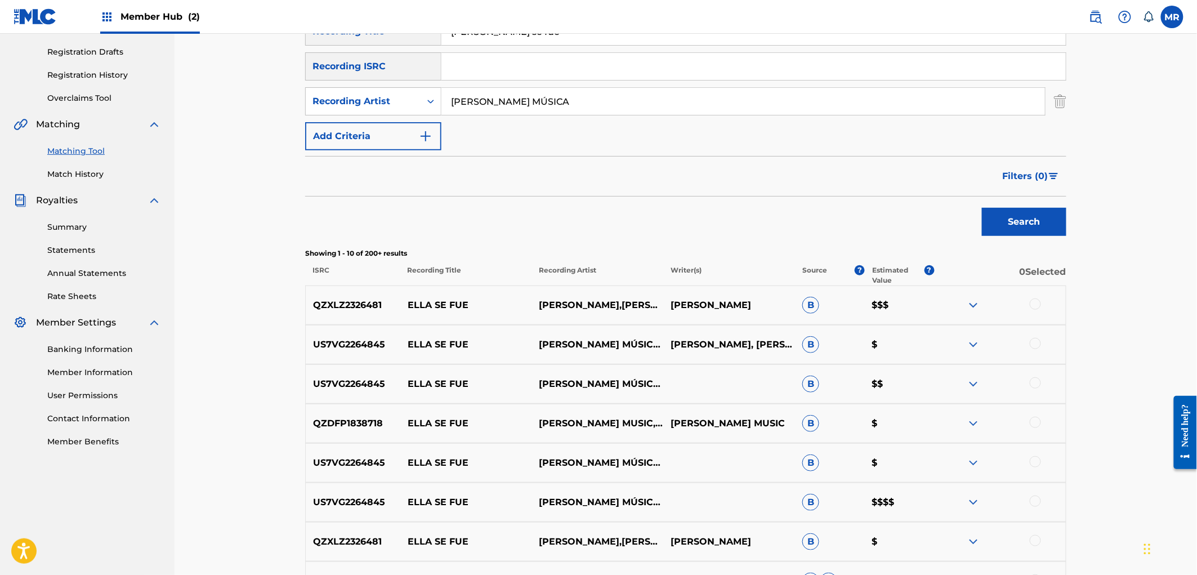
scroll to position [250, 0]
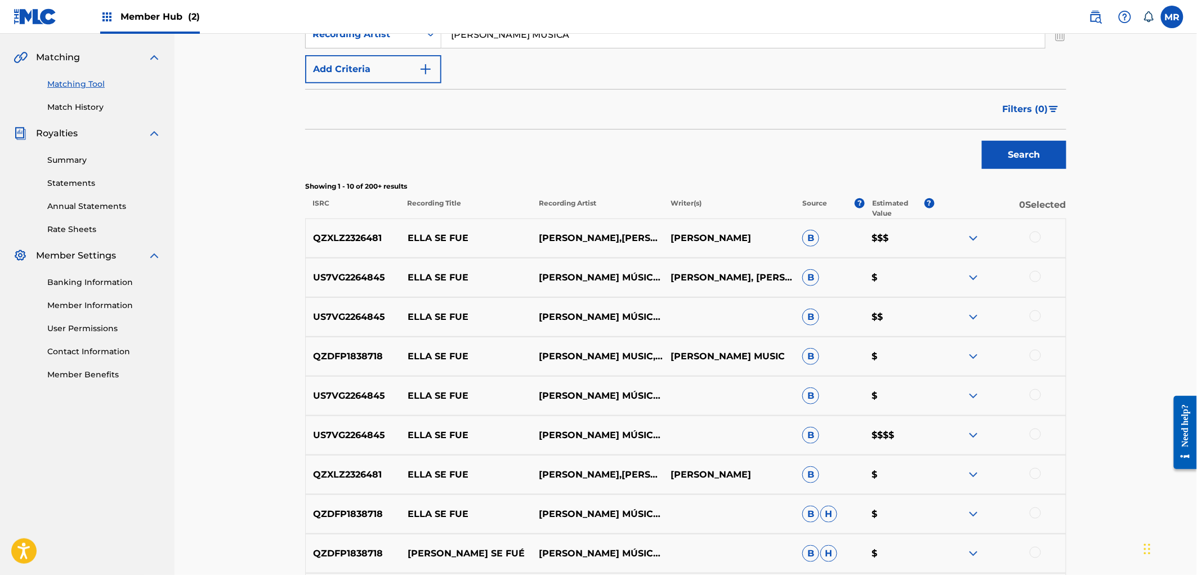
click at [1034, 432] on div at bounding box center [1034, 433] width 11 height 11
click at [1034, 235] on div at bounding box center [1034, 236] width 11 height 11
click at [374, 435] on p "US7VG2264845" at bounding box center [353, 435] width 95 height 14
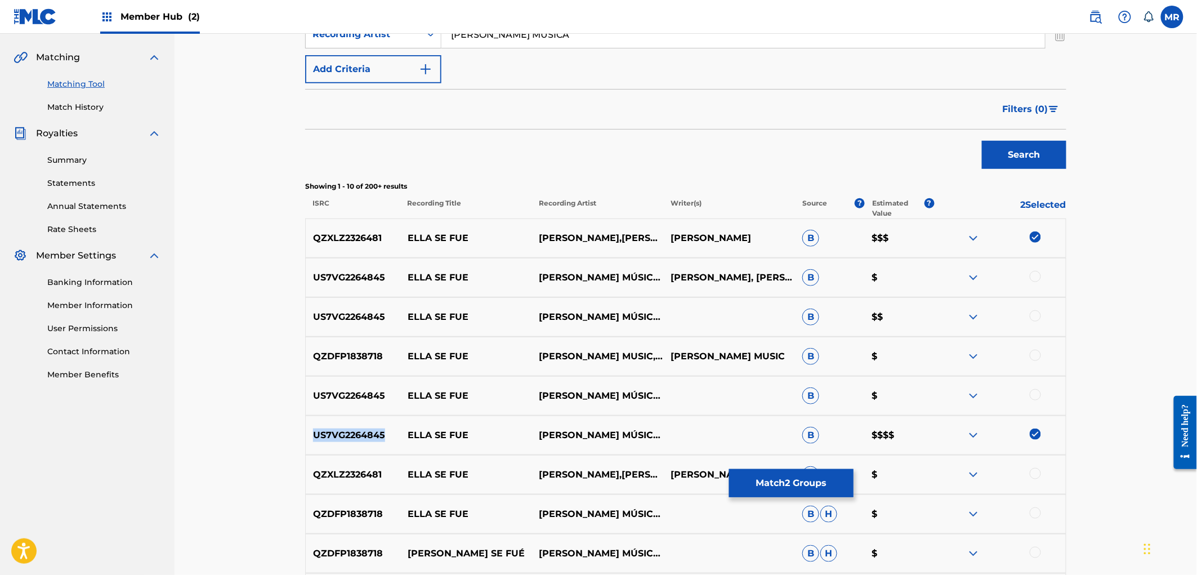
click at [374, 435] on p "US7VG2264845" at bounding box center [353, 435] width 95 height 14
copy p "US7VG2264845"
click at [451, 434] on p "ELLA SE FUE" at bounding box center [466, 435] width 132 height 14
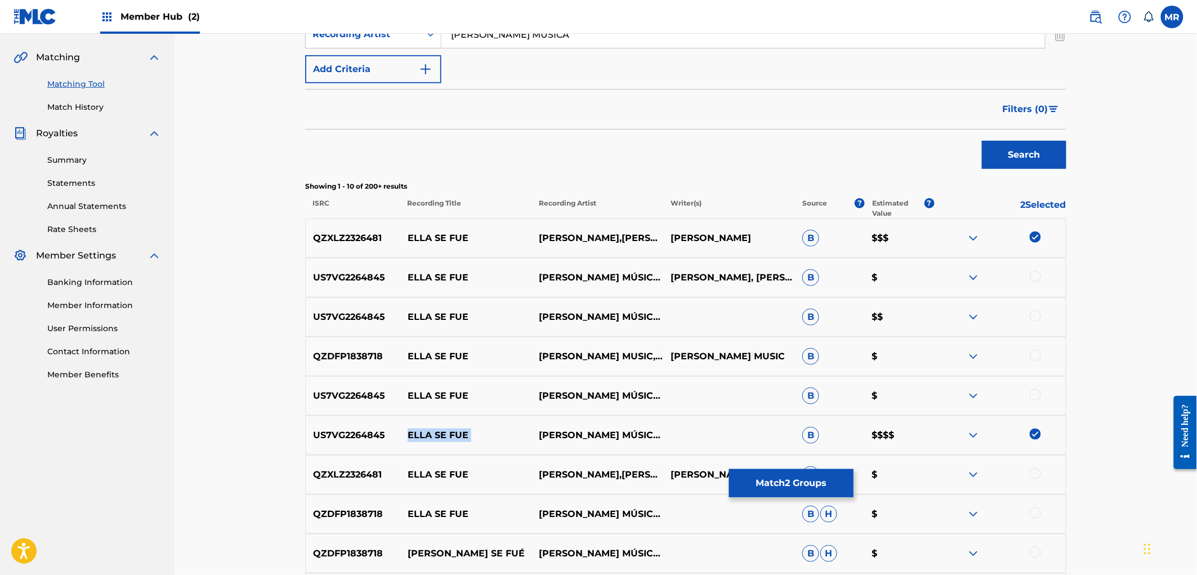
copy p "ELLA SE FUE"
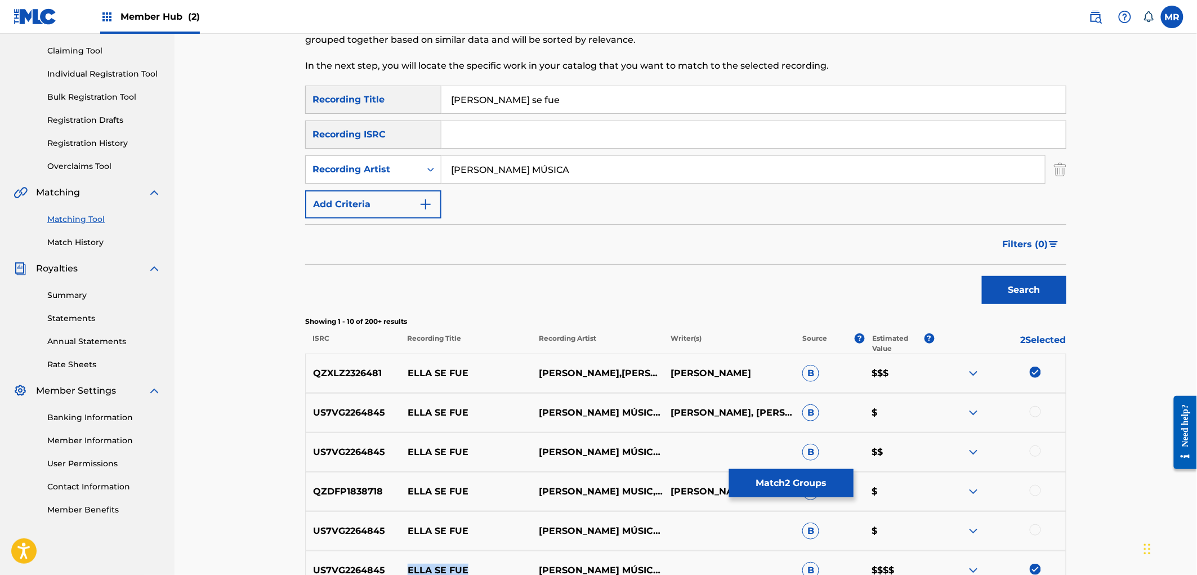
scroll to position [113, 0]
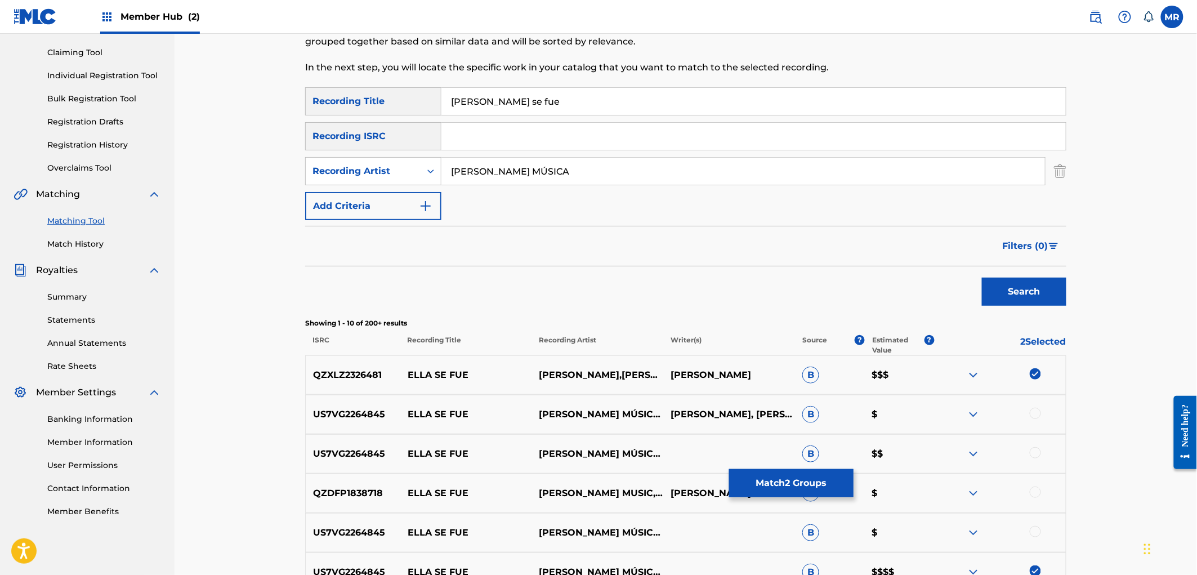
drag, startPoint x: 508, startPoint y: 103, endPoint x: 401, endPoint y: 105, distance: 107.0
click at [401, 105] on div "SearchWithCriteriaba111bdb-8f6a-4fe7-a605-a031141cc7e6 Recording Title [PERSON_…" at bounding box center [685, 101] width 761 height 28
click at [417, 195] on button "Add Criteria" at bounding box center [373, 206] width 136 height 28
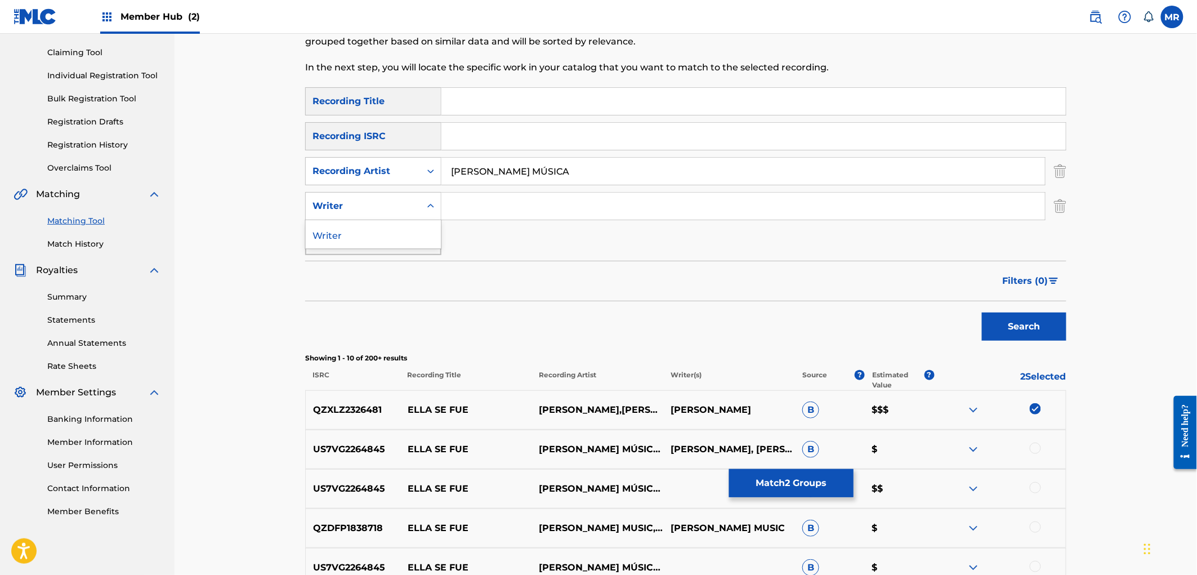
click at [408, 199] on div "Writer" at bounding box center [362, 206] width 101 height 14
click at [398, 244] on div "Writer" at bounding box center [373, 234] width 135 height 28
click at [477, 210] on input "Search Form" at bounding box center [742, 205] width 603 height 27
type input "Marllon"
click at [1006, 333] on button "Search" at bounding box center [1024, 326] width 84 height 28
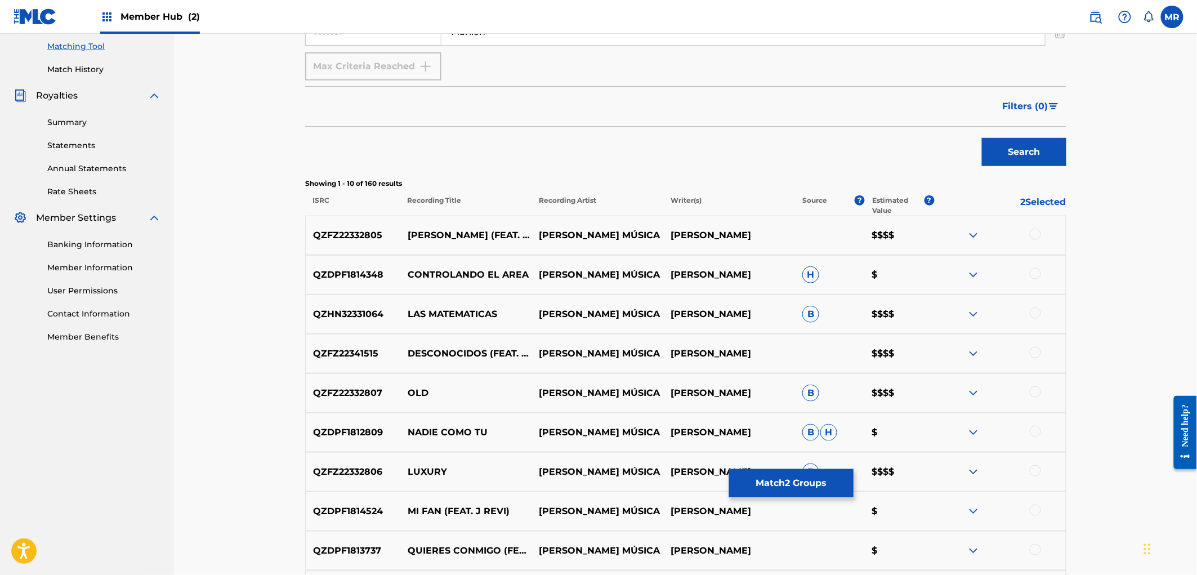
scroll to position [363, 0]
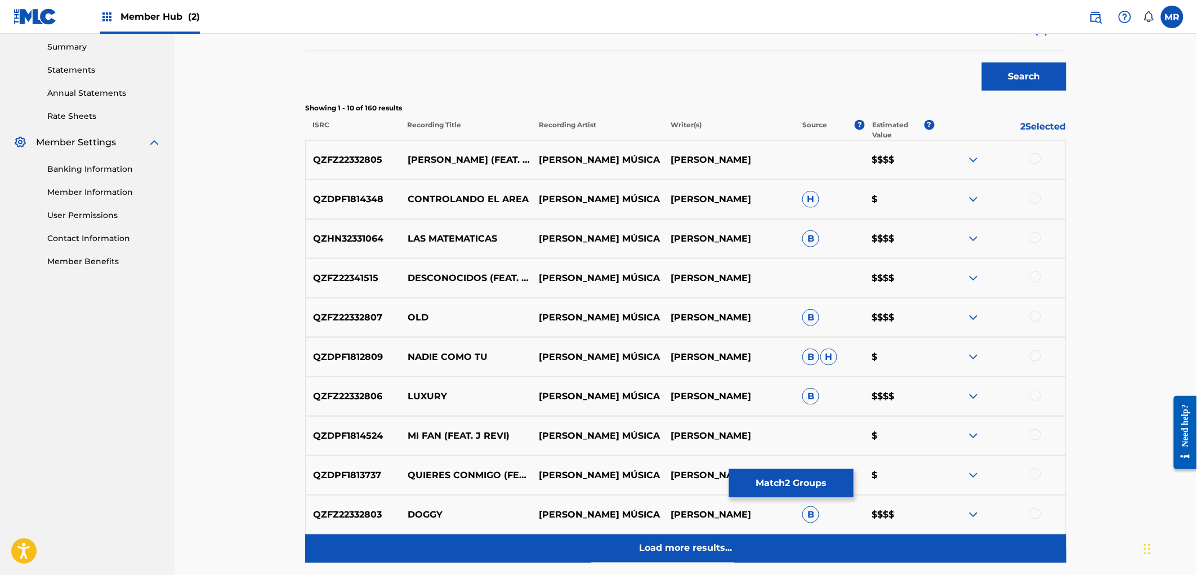
click at [708, 539] on div "Load more results..." at bounding box center [685, 548] width 761 height 28
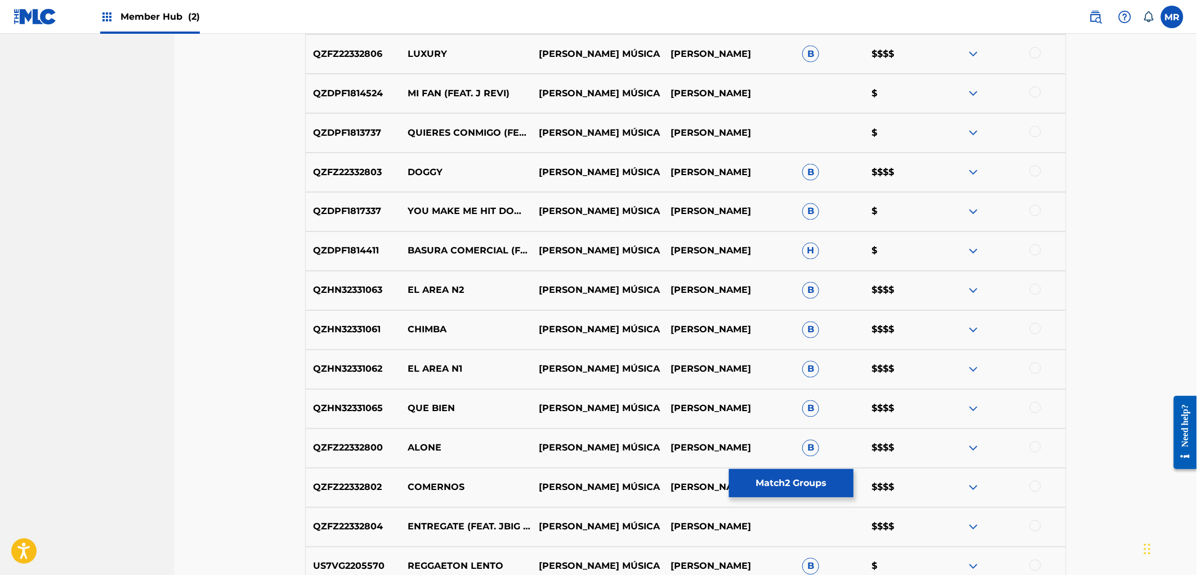
scroll to position [738, 0]
